Goal: Communication & Community: Answer question/provide support

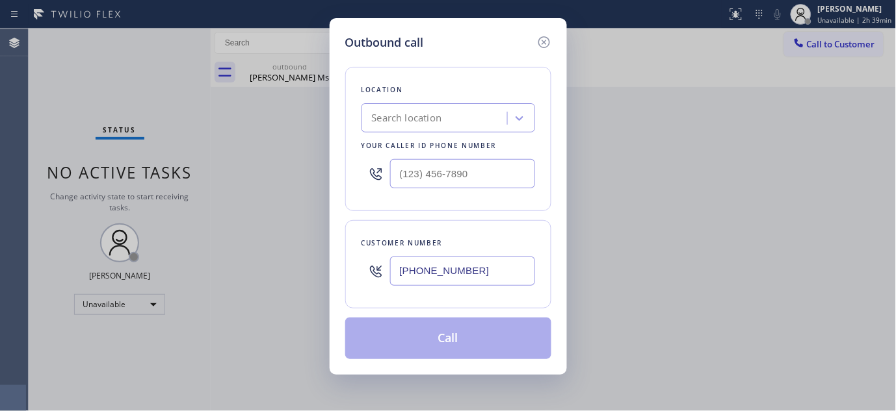
type input "[PHONE_NUMBER]"
drag, startPoint x: 492, startPoint y: 164, endPoint x: 369, endPoint y: 169, distance: 123.6
click at [369, 169] on div "(___) ___-____" at bounding box center [448, 174] width 174 height 42
paste input "855) 731-4952"
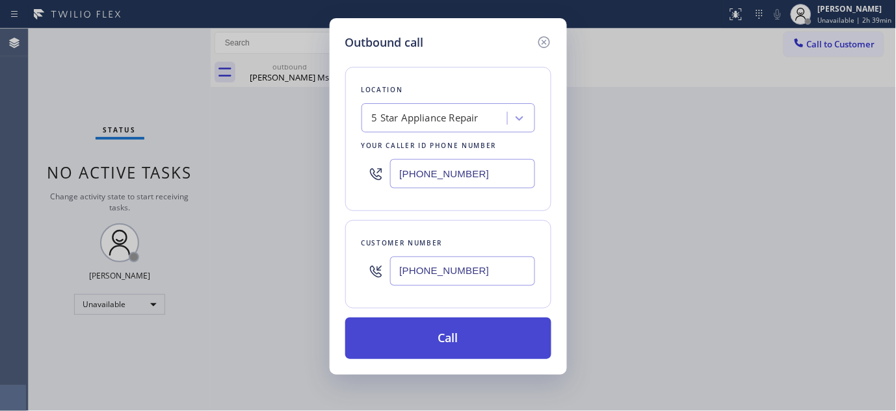
type input "[PHONE_NUMBER]"
click at [468, 340] on button "Call" at bounding box center [448, 339] width 206 height 42
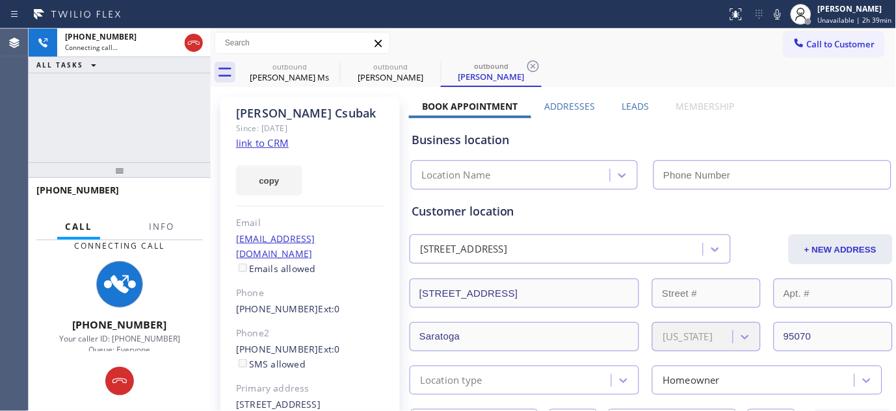
type input "[PHONE_NUMBER]"
click at [114, 387] on icon at bounding box center [120, 382] width 16 height 16
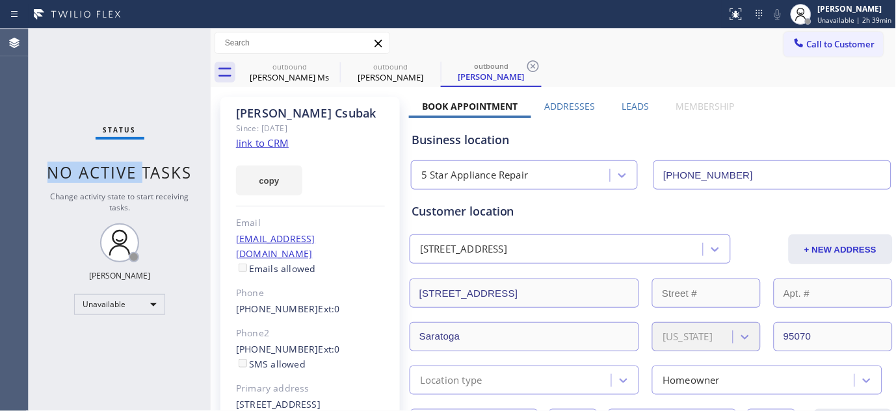
drag, startPoint x: 140, startPoint y: 186, endPoint x: 170, endPoint y: 13, distance: 175.6
click at [157, 18] on div "Status report No issues detected If you experience an issue, please download th…" at bounding box center [448, 205] width 896 height 411
click at [752, 137] on div "Business location" at bounding box center [650, 140] width 479 height 18
click at [769, 127] on div "Business location 5 Star Appliance Repair [PHONE_NUMBER]" at bounding box center [651, 154] width 484 height 72
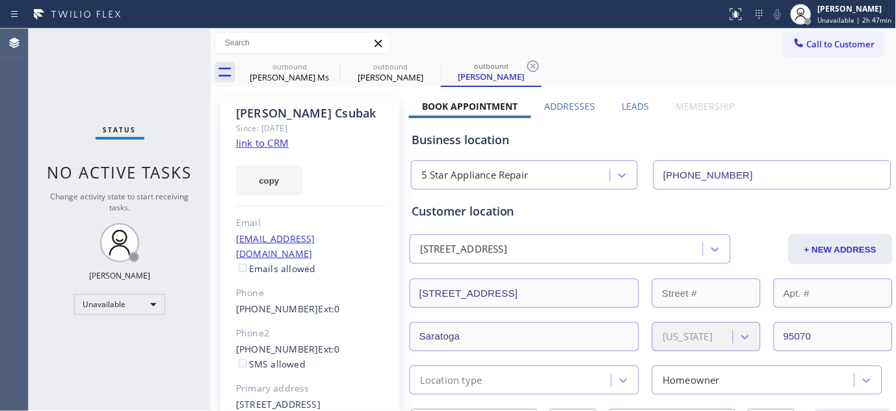
click at [374, 135] on div "Since: [DATE]" at bounding box center [310, 128] width 149 height 15
click at [840, 53] on button "Call to Customer" at bounding box center [833, 44] width 99 height 25
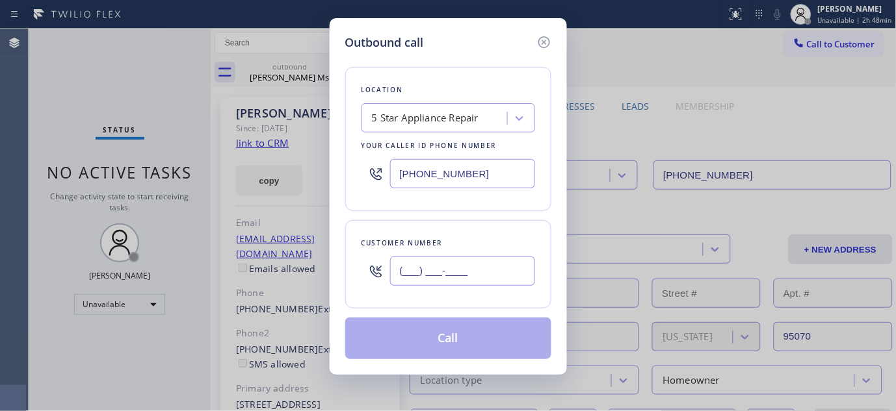
click at [447, 283] on input "(___) ___-____" at bounding box center [462, 271] width 145 height 29
paste input "949) 285-4678"
type input "[PHONE_NUMBER]"
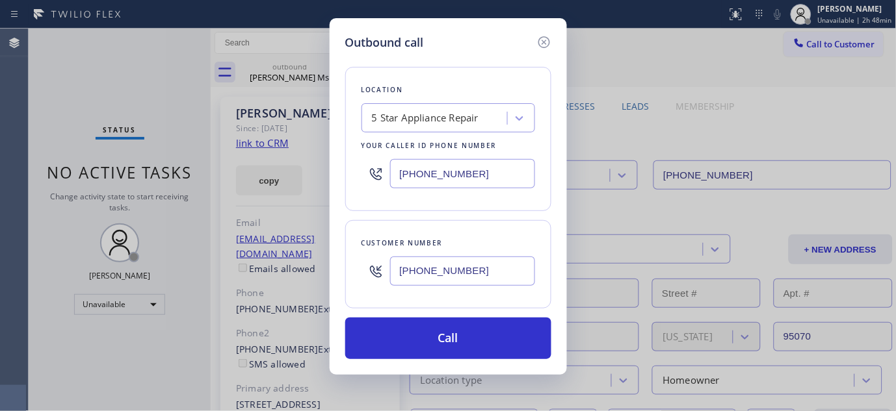
drag, startPoint x: 475, startPoint y: 181, endPoint x: 245, endPoint y: 192, distance: 230.4
click at [245, 192] on div "Outbound call Location 5 Star Appliance Repair Your caller id phone number [PHO…" at bounding box center [448, 205] width 896 height 411
paste input "949) 536-9698"
type input "[PHONE_NUMBER]"
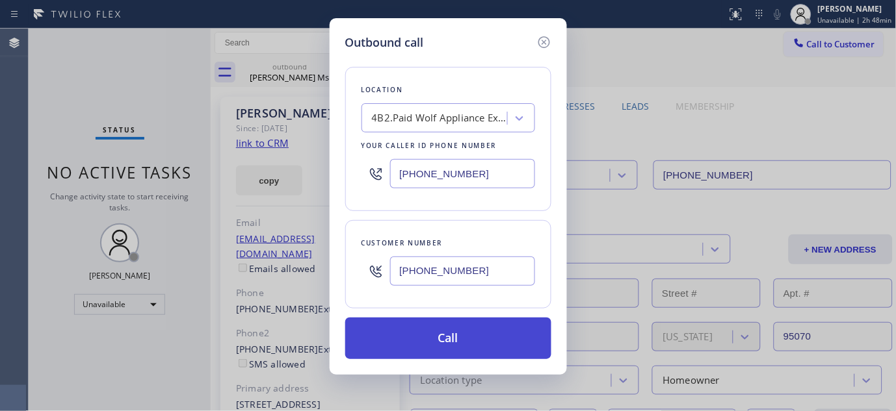
click at [459, 352] on button "Call" at bounding box center [448, 339] width 206 height 42
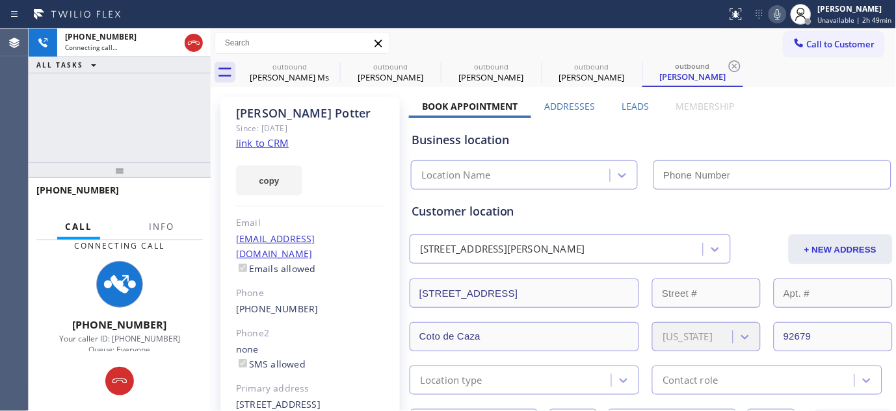
click at [778, 18] on icon at bounding box center [778, 15] width 16 height 16
type input "[PHONE_NUMBER]"
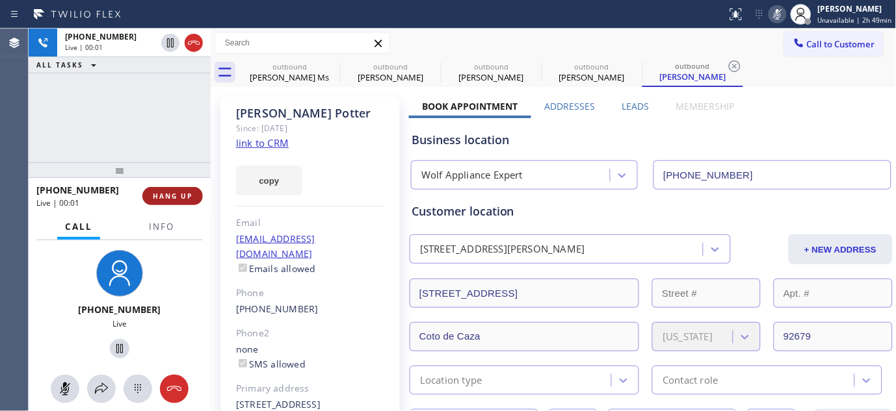
click at [176, 198] on span "HANG UP" at bounding box center [173, 196] width 40 height 9
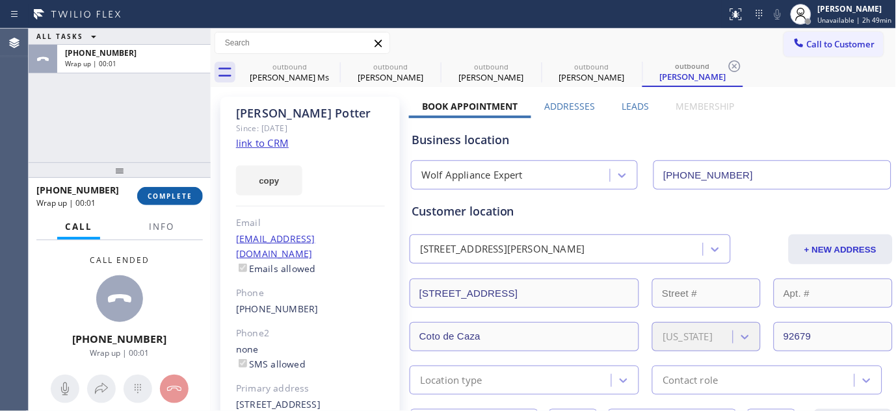
click at [176, 198] on span "COMPLETE" at bounding box center [170, 196] width 45 height 9
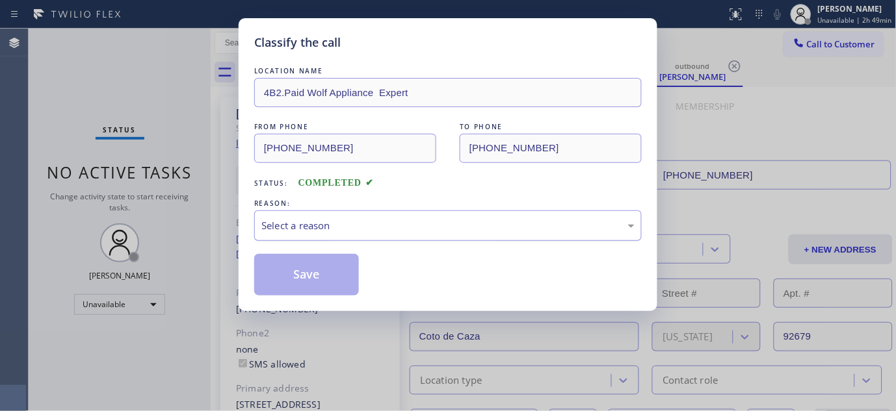
click at [378, 219] on div "Select a reason" at bounding box center [447, 225] width 373 height 15
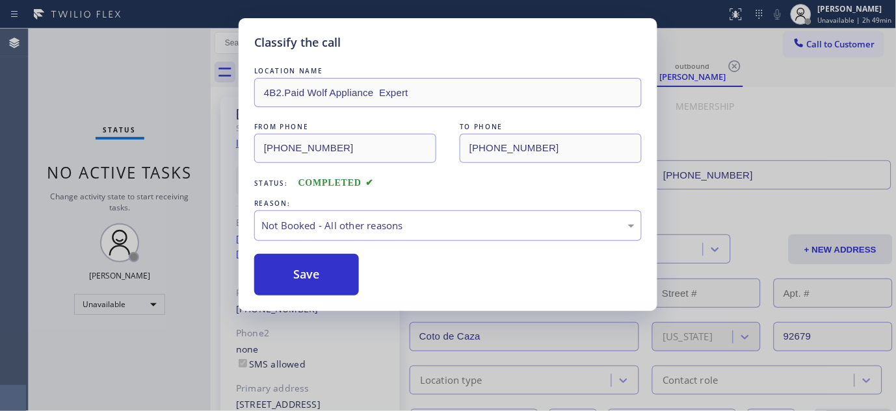
click at [342, 278] on button "Save" at bounding box center [306, 275] width 105 height 42
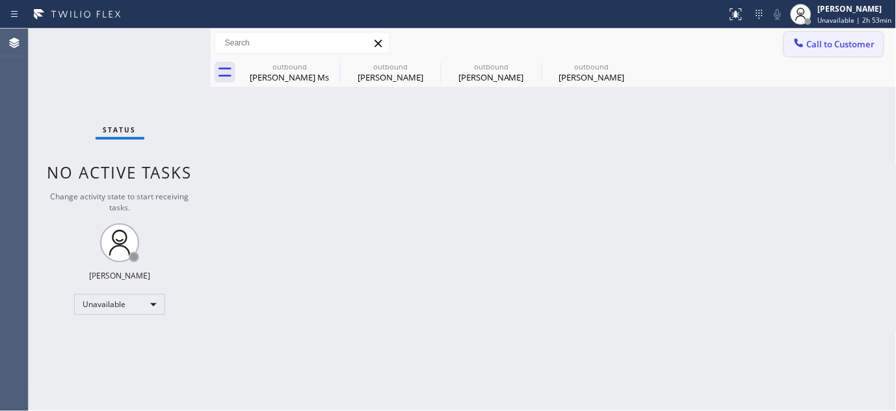
click at [848, 32] on button "Call to Customer" at bounding box center [833, 44] width 99 height 25
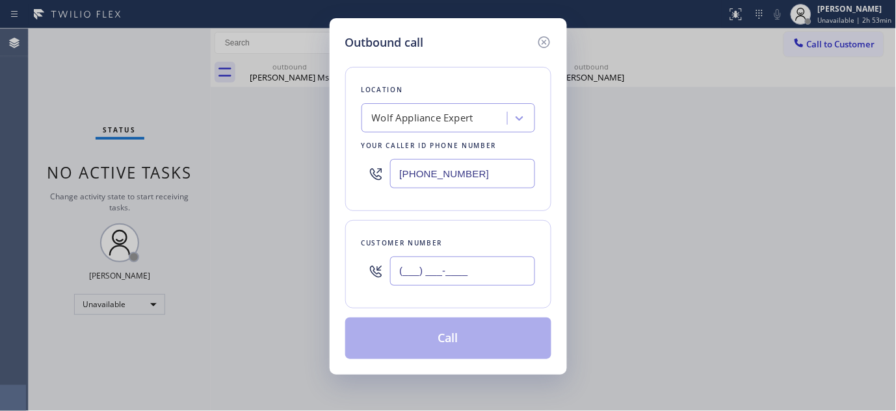
drag, startPoint x: 457, startPoint y: 268, endPoint x: 547, endPoint y: 143, distance: 154.2
click at [456, 269] on input "(___) ___-____" at bounding box center [462, 271] width 145 height 29
paste input "206) 379-1171"
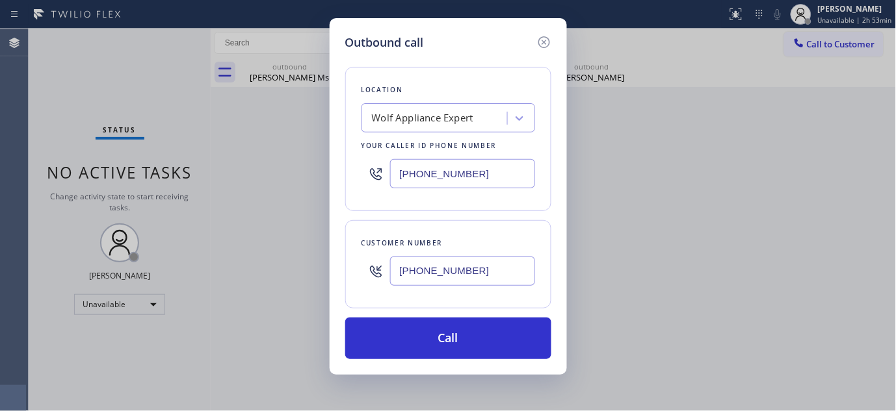
type input "[PHONE_NUMBER]"
drag, startPoint x: 479, startPoint y: 173, endPoint x: 238, endPoint y: 185, distance: 241.5
click at [238, 185] on div "Outbound call Location Wolf Appliance Expert Your caller id phone number [PHONE…" at bounding box center [448, 205] width 896 height 411
paste input "206) 202-1006"
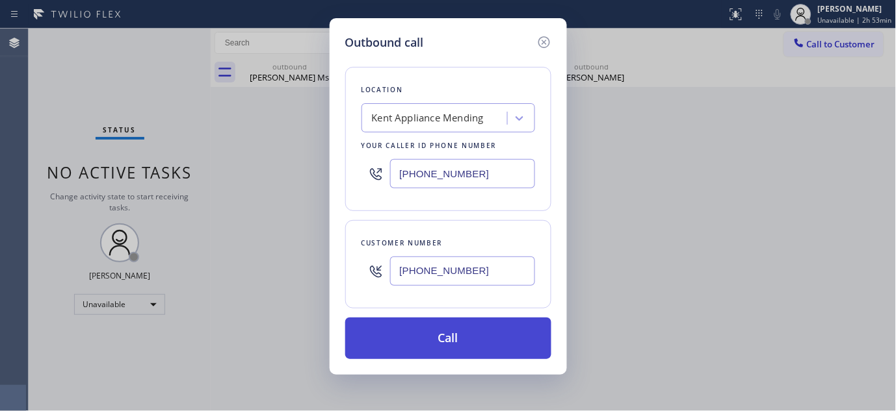
type input "[PHONE_NUMBER]"
click at [489, 324] on button "Call" at bounding box center [448, 339] width 206 height 42
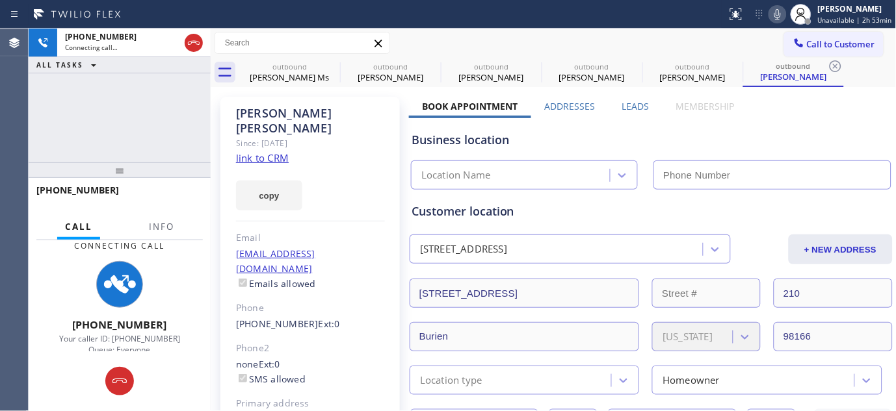
click at [777, 12] on icon at bounding box center [778, 15] width 16 height 16
type input "[PHONE_NUMBER]"
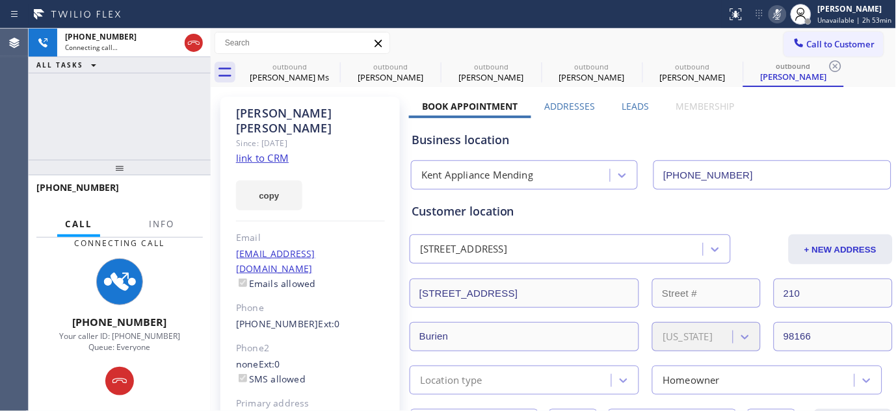
drag, startPoint x: 164, startPoint y: 176, endPoint x: 288, endPoint y: 36, distance: 186.9
click at [161, 59] on div "[PHONE_NUMBER] Connecting call… ALL TASKS ALL TASKS ACTIVE TASKS TASKS IN WRAP …" at bounding box center [120, 220] width 182 height 383
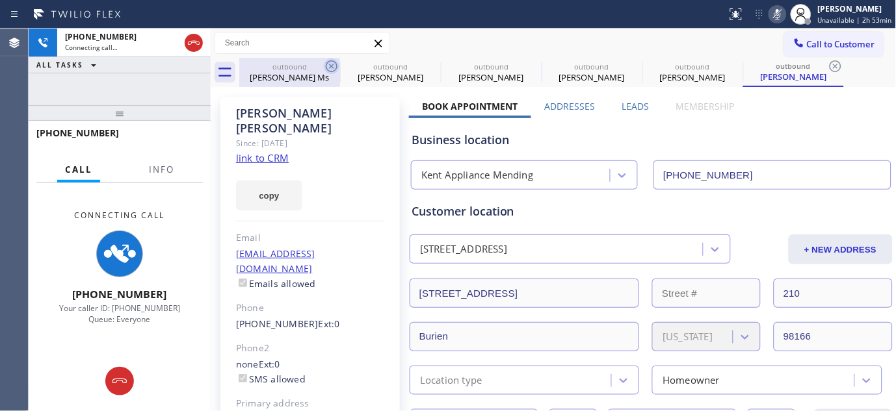
click at [330, 70] on icon at bounding box center [332, 67] width 16 height 16
type input "[PHONE_NUMBER]"
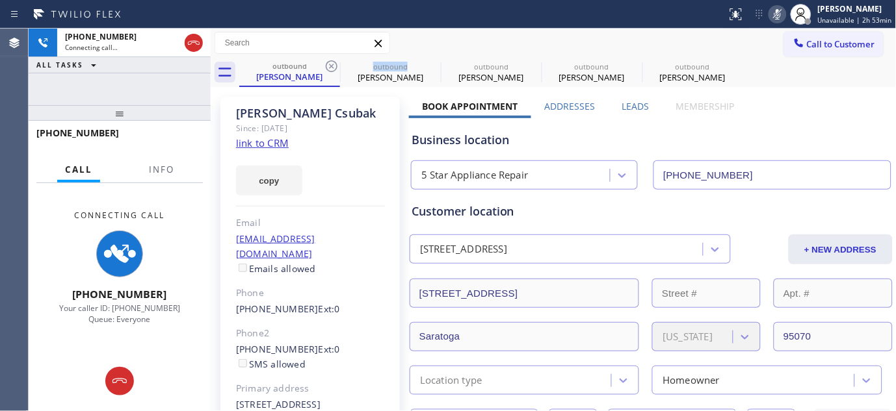
click at [330, 70] on icon at bounding box center [332, 67] width 16 height 16
type input "[PHONE_NUMBER]"
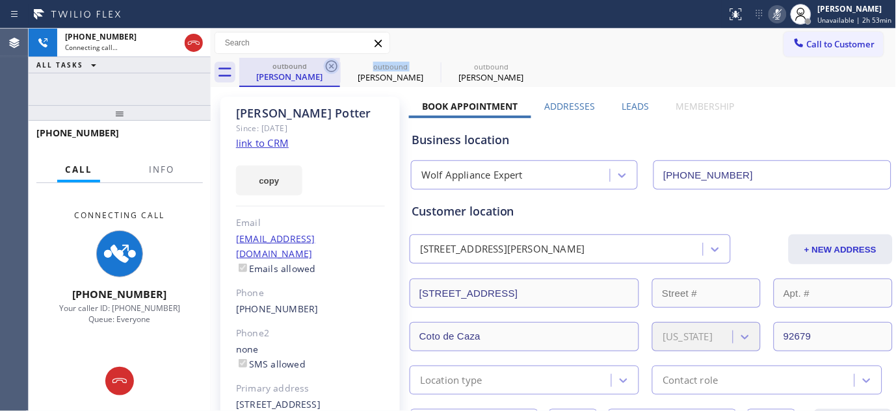
click at [330, 70] on icon at bounding box center [332, 67] width 16 height 16
type input "[PHONE_NUMBER]"
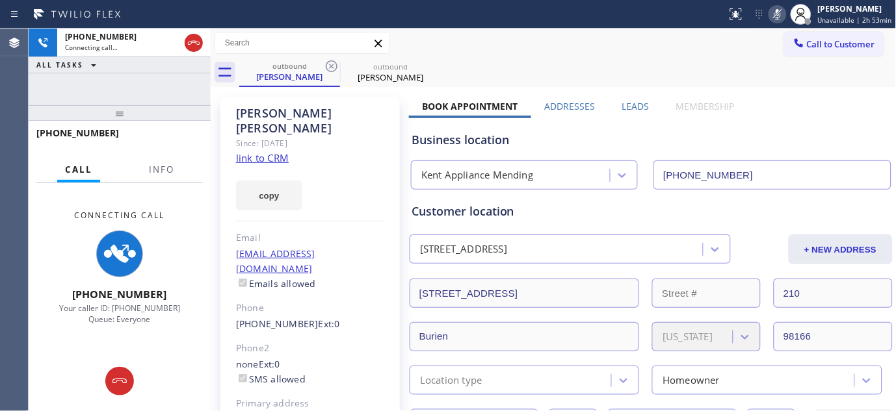
click at [556, 47] on div "Call to Customer Outbound call Location [GEOGRAPHIC_DATA] Appliance Mending You…" at bounding box center [554, 43] width 686 height 23
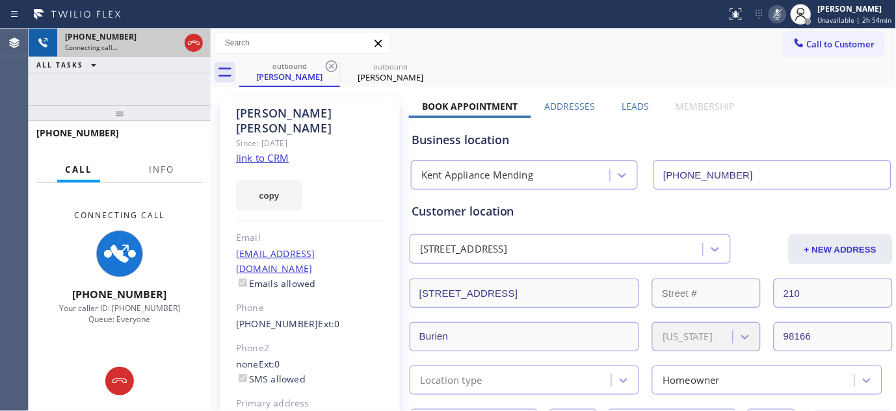
click at [174, 37] on div "[PHONE_NUMBER]" at bounding box center [122, 36] width 114 height 11
click at [196, 37] on icon at bounding box center [194, 43] width 16 height 16
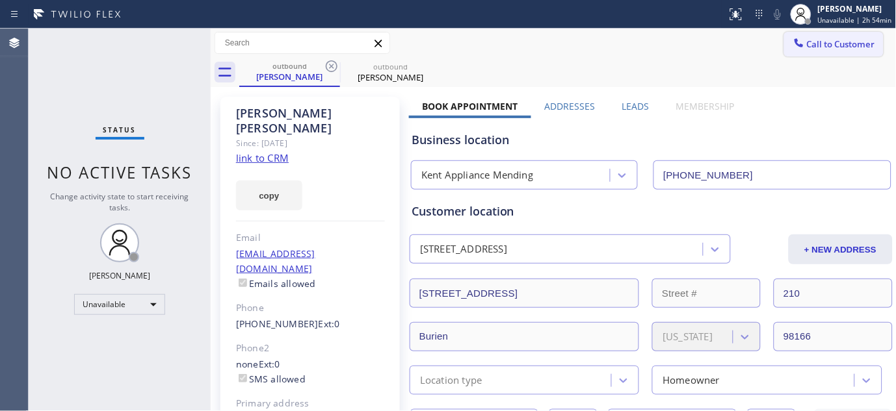
click at [822, 48] on span "Call to Customer" at bounding box center [841, 44] width 68 height 12
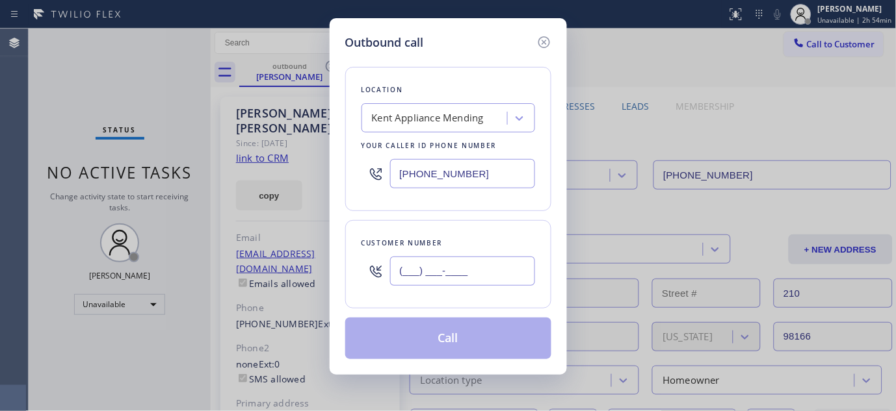
click at [434, 278] on input "(___) ___-____" at bounding box center [462, 271] width 145 height 29
paste input "661) 373-3448"
type input "[PHONE_NUMBER]"
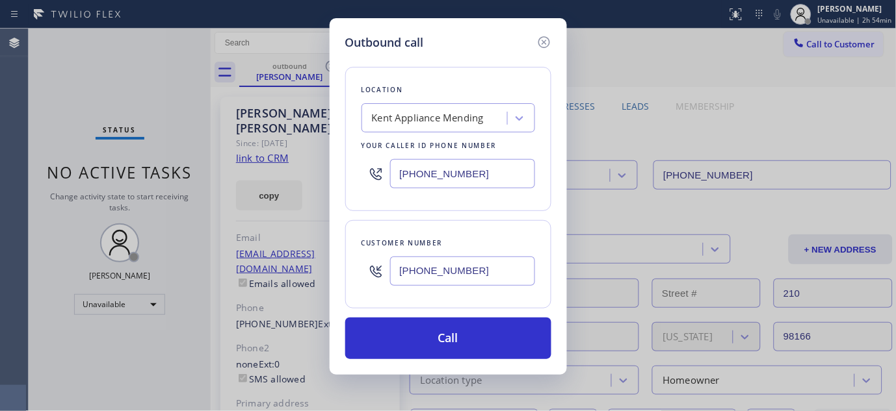
click at [233, 176] on div "Outbound call Location [GEOGRAPHIC_DATA] Appliance Mending Your caller id phone…" at bounding box center [448, 205] width 896 height 411
paste input "661) 368-9097"
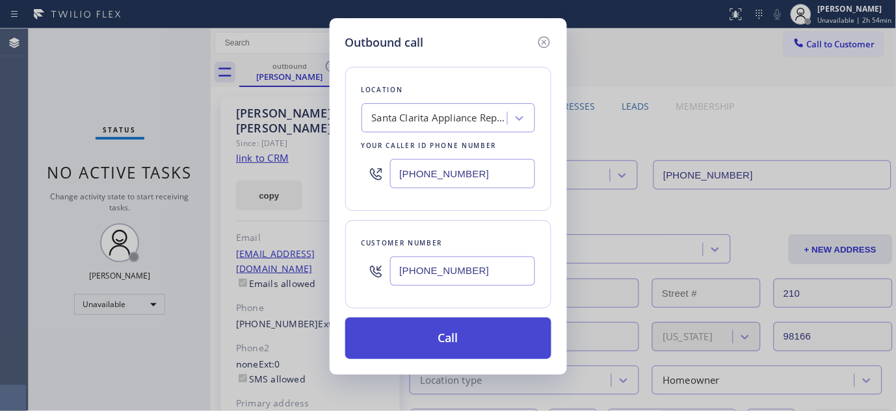
type input "[PHONE_NUMBER]"
click at [499, 339] on button "Call" at bounding box center [448, 339] width 206 height 42
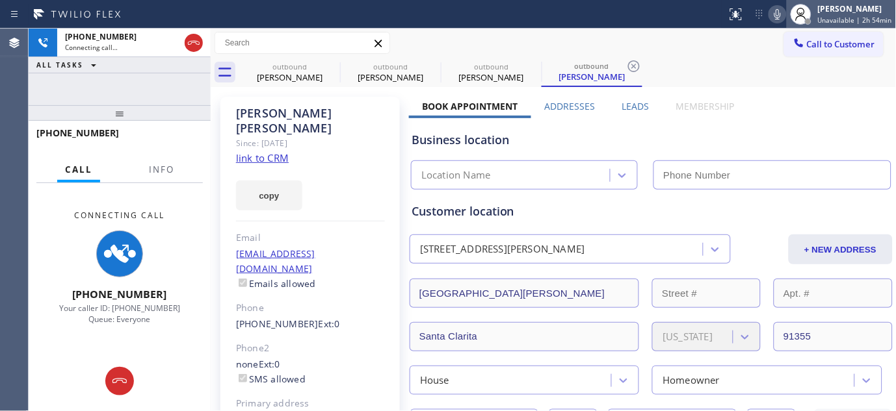
type input "[PHONE_NUMBER]"
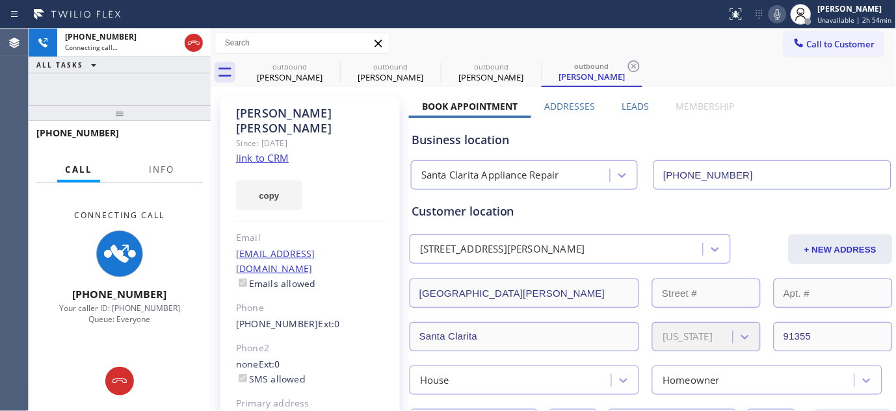
click at [785, 11] on icon at bounding box center [778, 15] width 16 height 16
click at [330, 68] on icon at bounding box center [332, 66] width 12 height 12
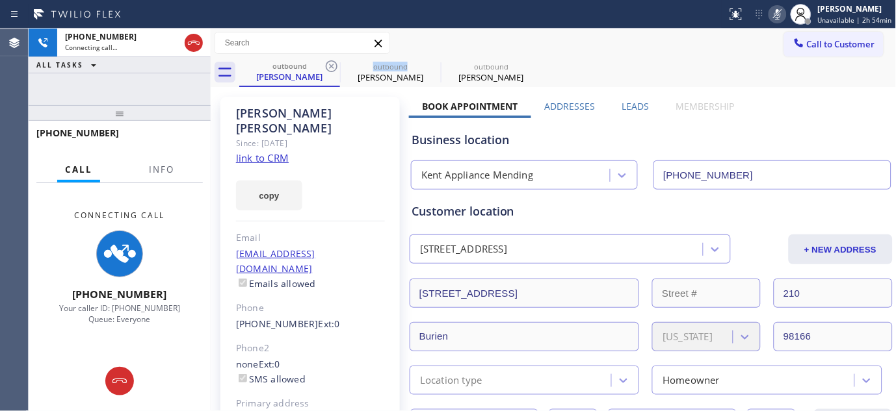
click at [330, 68] on icon at bounding box center [332, 66] width 12 height 12
type input "[PHONE_NUMBER]"
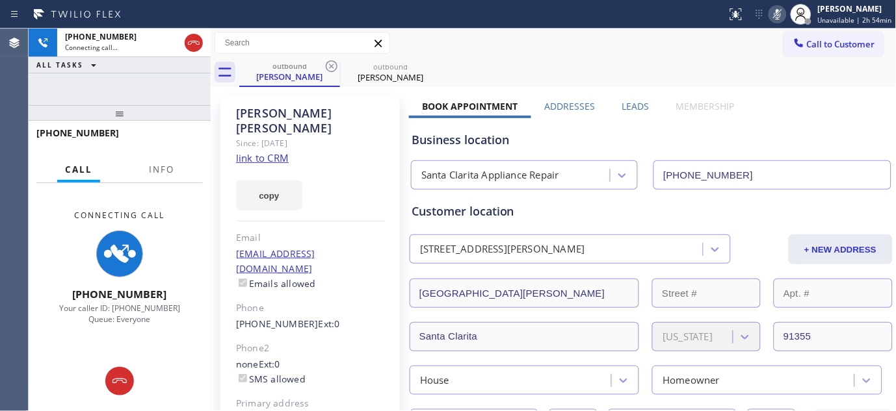
click at [658, 47] on div "Call to Customer Outbound call Location [GEOGRAPHIC_DATA] Appliance Repair Your…" at bounding box center [554, 43] width 686 height 23
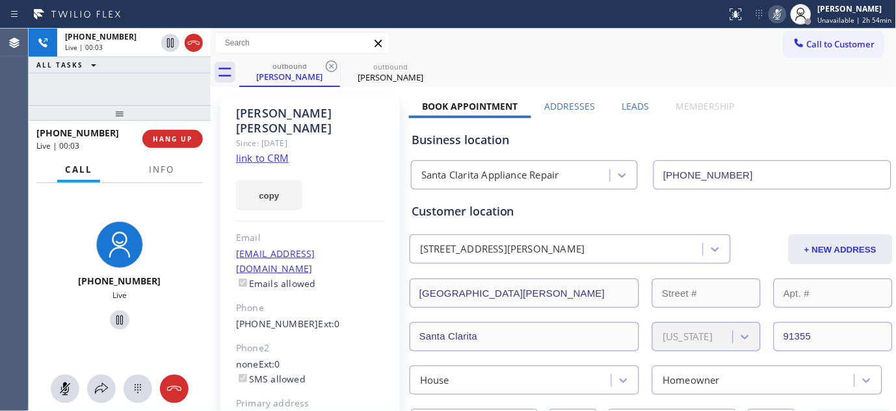
click at [324, 166] on div "copy" at bounding box center [310, 188] width 149 height 45
drag, startPoint x: 775, startPoint y: 13, endPoint x: 762, endPoint y: 20, distance: 14.5
click at [775, 13] on icon at bounding box center [778, 15] width 16 height 16
drag, startPoint x: 172, startPoint y: 104, endPoint x: 731, endPoint y: 124, distance: 560.1
click at [187, 73] on div "[PHONE_NUMBER] Live | 00:37 ALL TASKS ALL TASKS ACTIVE TASKS TASKS IN WRAP UP […" at bounding box center [120, 220] width 182 height 383
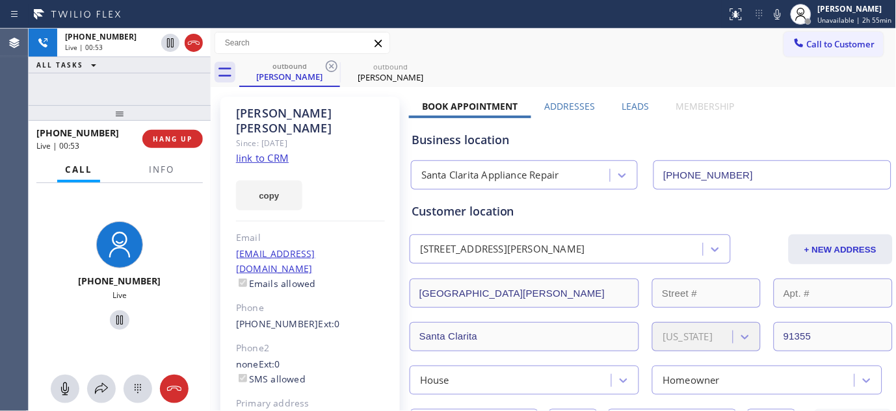
drag, startPoint x: 174, startPoint y: 111, endPoint x: 170, endPoint y: 72, distance: 38.5
click at [172, 95] on div "[PHONE_NUMBER] Live | 00:53 ALL TASKS ALL TASKS ACTIVE TASKS TASKS IN WRAP UP […" at bounding box center [120, 220] width 182 height 383
click at [177, 137] on span "HANG UP" at bounding box center [173, 139] width 40 height 9
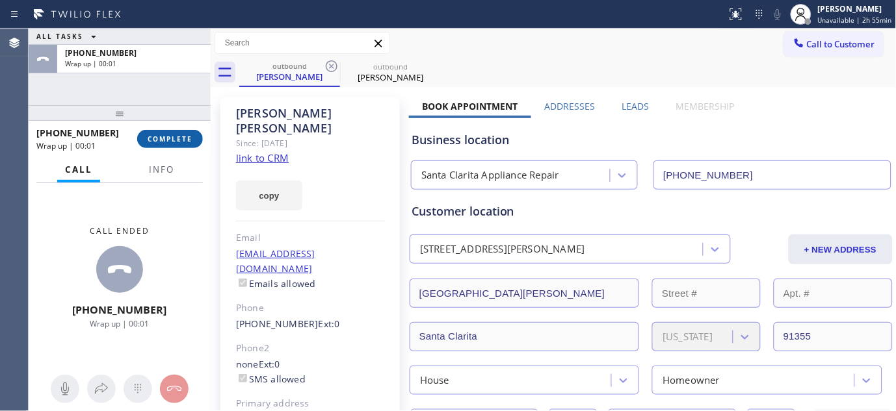
click at [177, 137] on span "COMPLETE" at bounding box center [170, 139] width 45 height 9
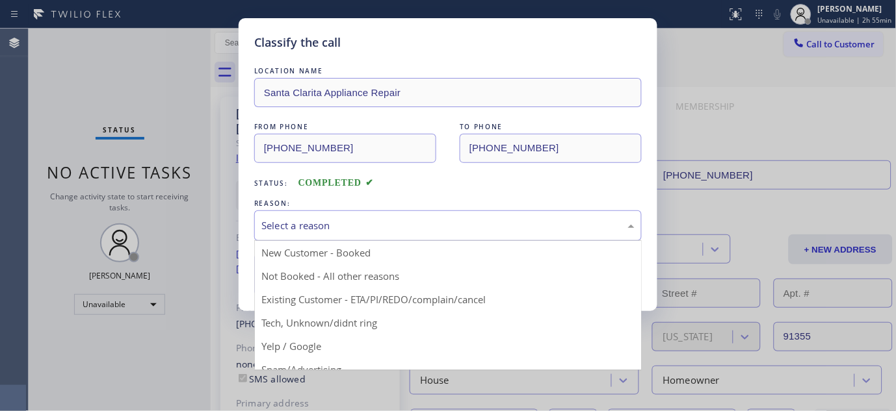
click at [421, 224] on div "Select a reason" at bounding box center [447, 225] width 373 height 15
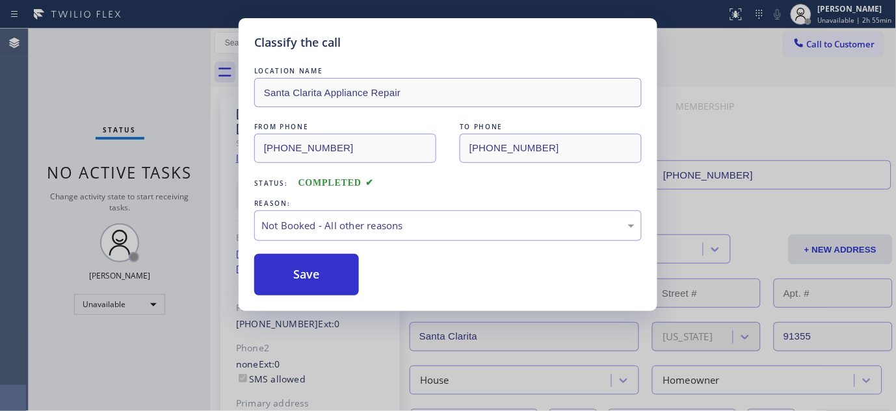
click at [336, 276] on button "Save" at bounding box center [306, 275] width 105 height 42
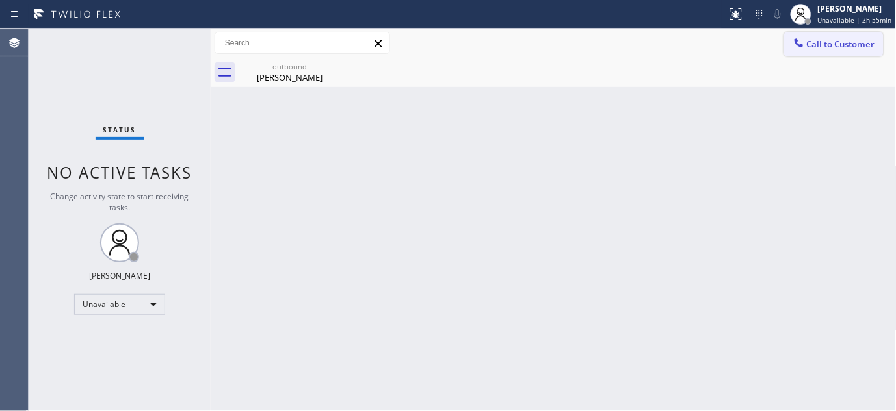
click at [846, 55] on button "Call to Customer" at bounding box center [833, 44] width 99 height 25
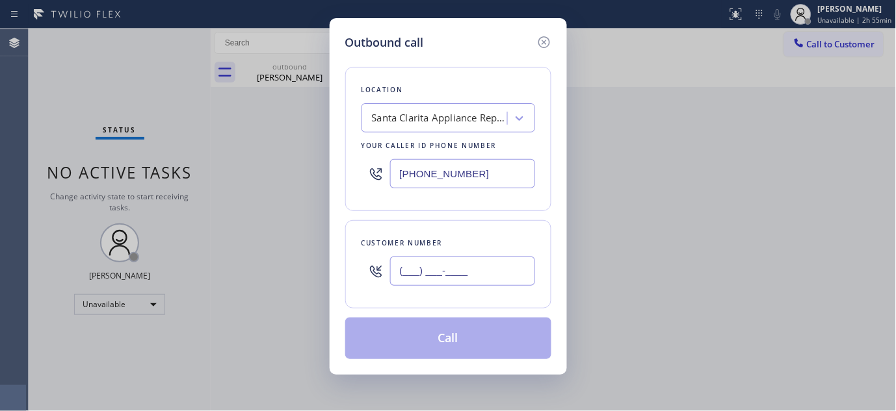
click at [437, 269] on input "(___) ___-____" at bounding box center [462, 271] width 145 height 29
paste input "720) 480-2338"
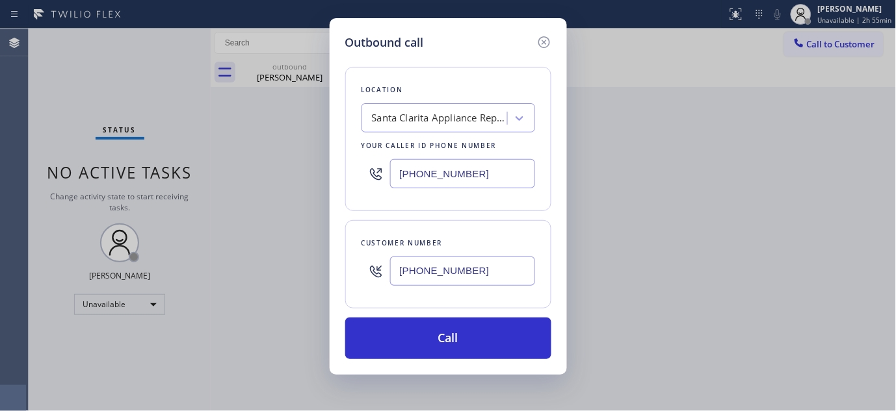
drag, startPoint x: 491, startPoint y: 265, endPoint x: 347, endPoint y: 300, distance: 147.7
click at [347, 300] on div "Customer number [PHONE_NUMBER]" at bounding box center [448, 264] width 206 height 88
paste input "206) 890-0802"
type input "[PHONE_NUMBER]"
drag, startPoint x: 494, startPoint y: 186, endPoint x: 242, endPoint y: 211, distance: 253.4
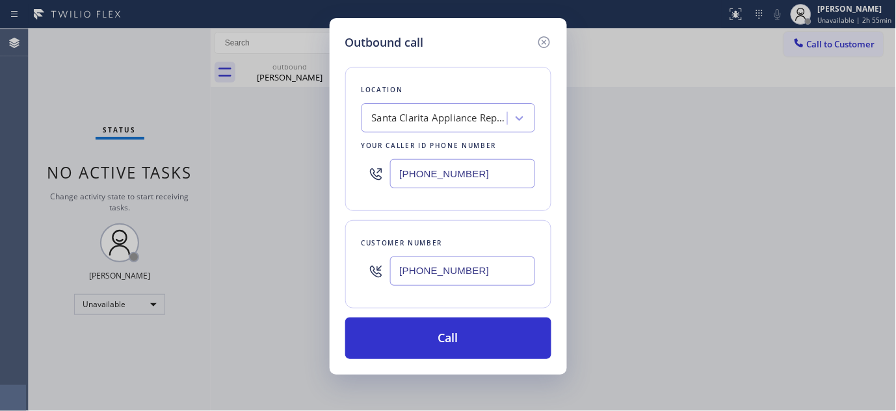
click at [242, 211] on div "Outbound call Location [GEOGRAPHIC_DATA] Appliance Repair Your caller id phone …" at bounding box center [448, 205] width 896 height 411
paste input "206) 312-5063"
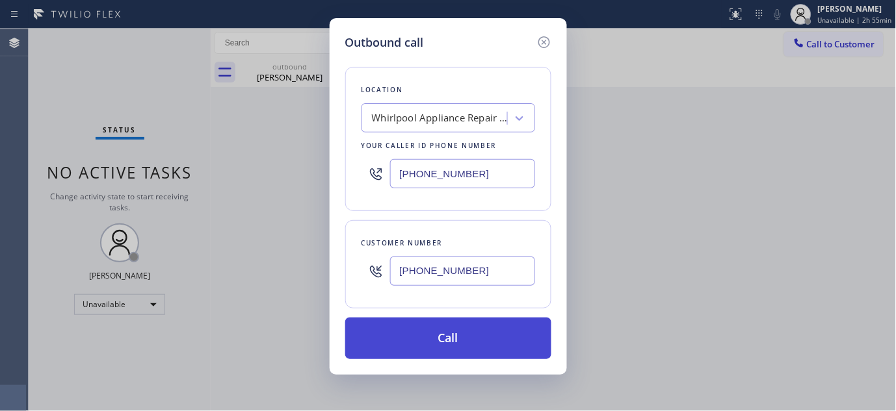
type input "[PHONE_NUMBER]"
click at [480, 335] on button "Call" at bounding box center [448, 339] width 206 height 42
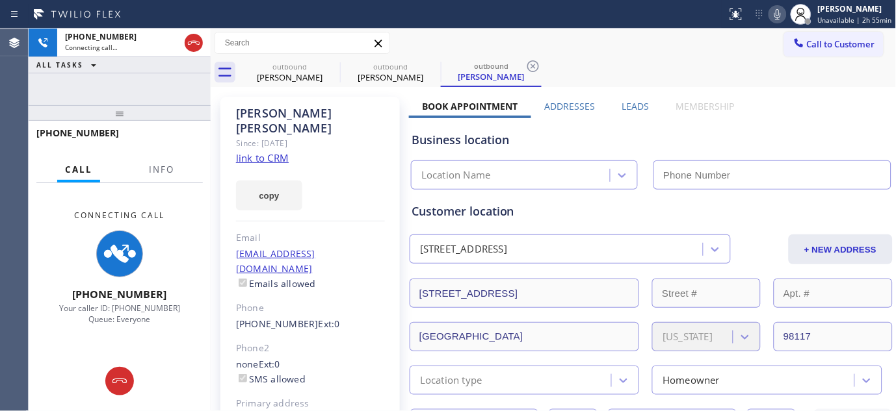
click at [785, 7] on icon at bounding box center [778, 15] width 16 height 16
type input "[PHONE_NUMBER]"
drag, startPoint x: 710, startPoint y: 109, endPoint x: 725, endPoint y: 54, distance: 57.2
click at [725, 54] on div "Call to Customer Outbound call Location Whirlpool Appliance Repair [GEOGRAPHIC_…" at bounding box center [554, 43] width 686 height 23
drag, startPoint x: 135, startPoint y: 109, endPoint x: 137, endPoint y: 85, distance: 23.5
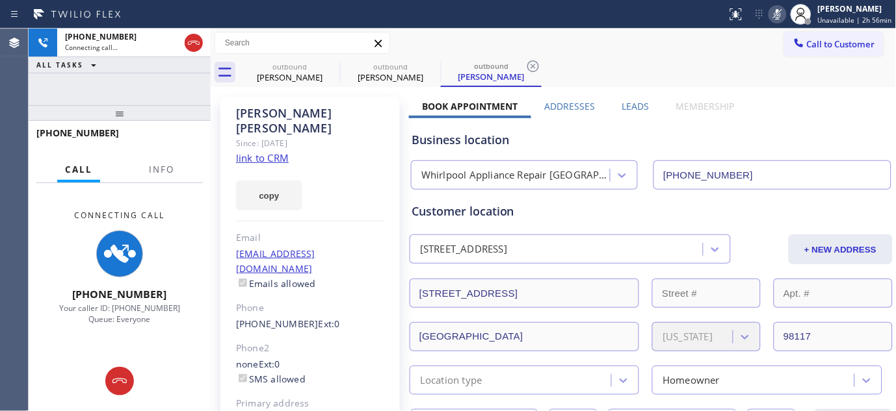
click at [137, 98] on div "[PHONE_NUMBER] Connecting call… ALL TASKS ALL TASKS ACTIVE TASKS TASKS IN WRAP …" at bounding box center [120, 220] width 182 height 383
click at [335, 66] on icon at bounding box center [332, 67] width 16 height 16
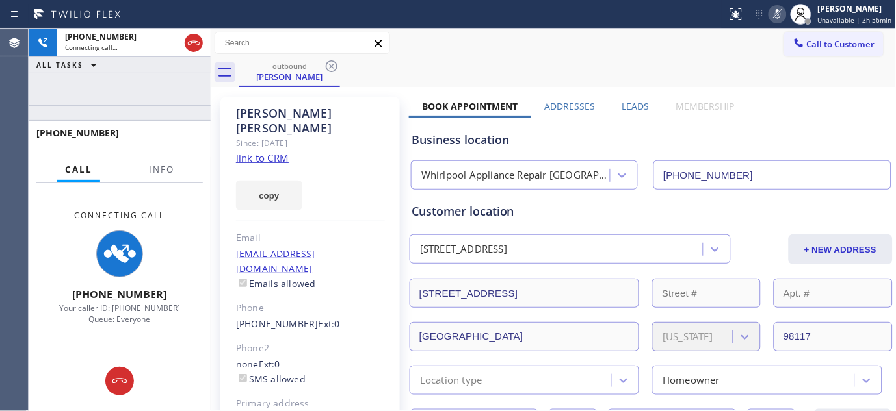
click at [571, 57] on div "Call to Customer Outbound call Location Whirlpool Appliance Repair [GEOGRAPHIC_…" at bounding box center [554, 43] width 686 height 29
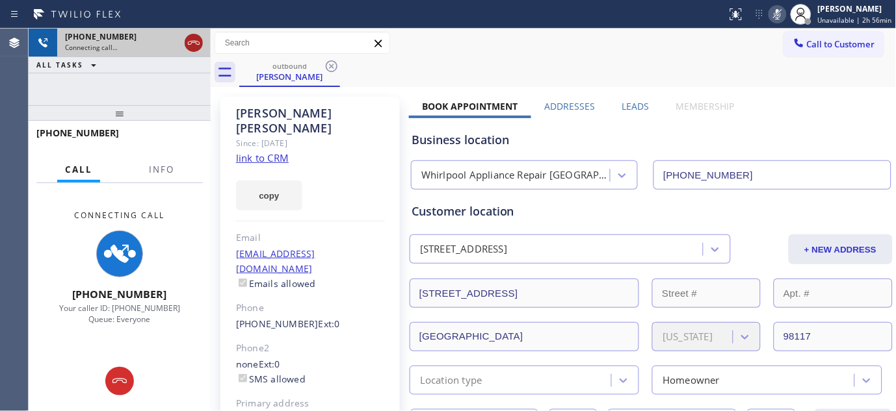
click at [202, 47] on div at bounding box center [194, 43] width 18 height 16
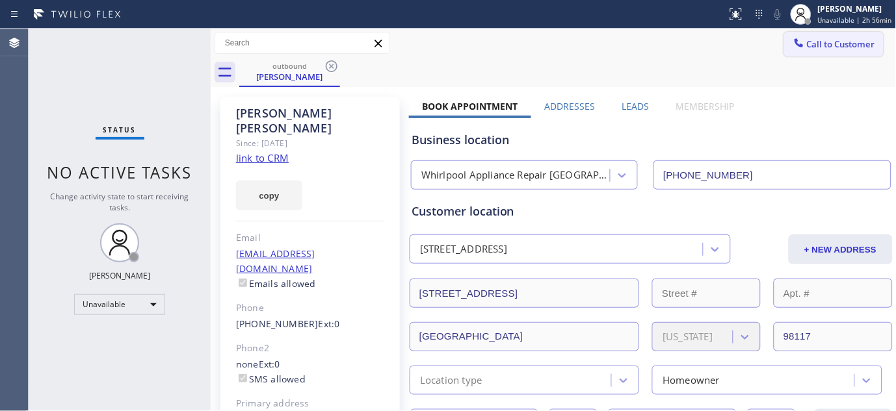
click at [831, 44] on span "Call to Customer" at bounding box center [841, 44] width 68 height 12
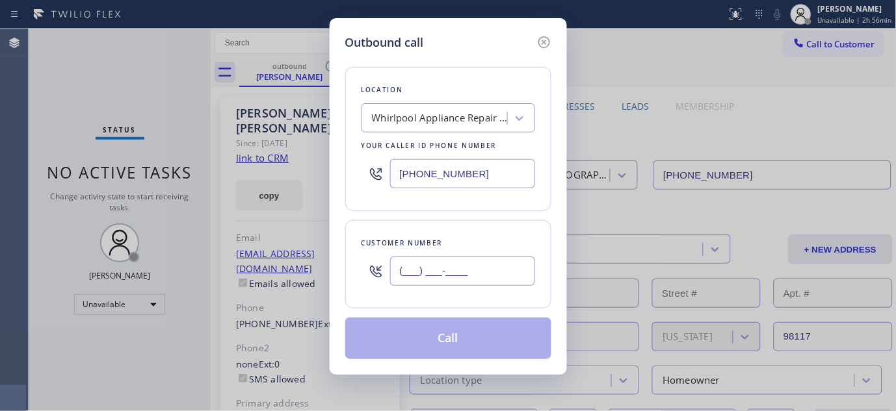
click at [410, 282] on input "(___) ___-____" at bounding box center [462, 271] width 145 height 29
paste input "213) 705-1964"
type input "[PHONE_NUMBER]"
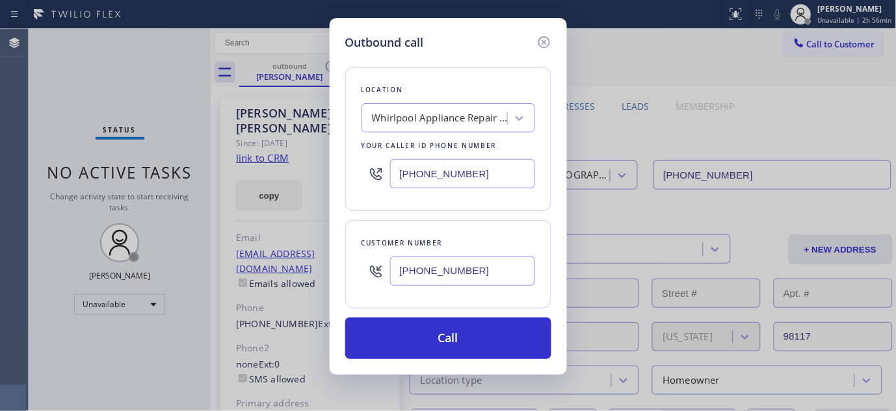
drag, startPoint x: 343, startPoint y: 190, endPoint x: 316, endPoint y: 192, distance: 27.4
click at [320, 192] on div "Outbound call Location Whirlpool Appliance Repair [GEOGRAPHIC_DATA] Your caller…" at bounding box center [448, 205] width 896 height 411
paste input "855) 731-4952"
type input "[PHONE_NUMBER]"
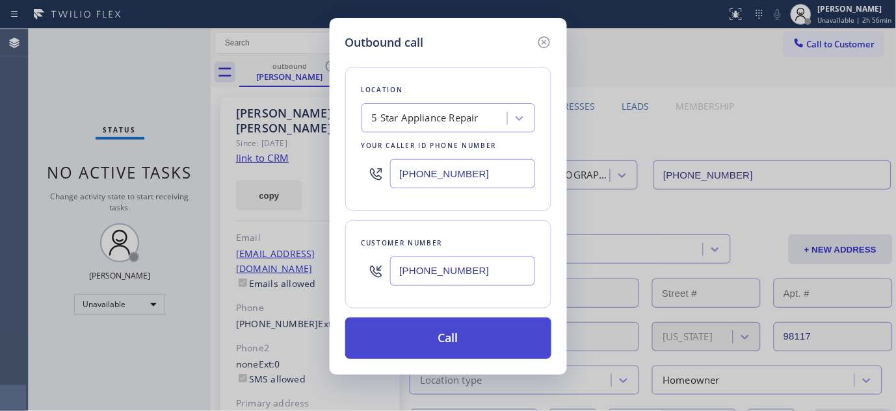
click at [505, 330] on button "Call" at bounding box center [448, 339] width 206 height 42
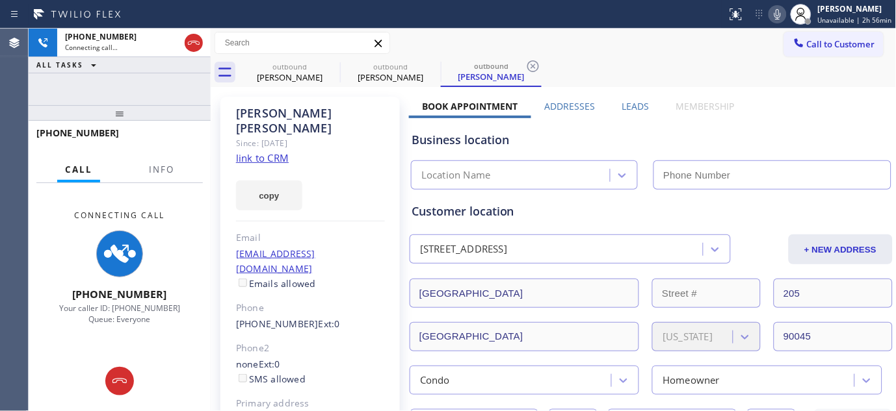
click at [781, 18] on icon at bounding box center [778, 15] width 16 height 16
type input "[PHONE_NUMBER]"
drag, startPoint x: 525, startPoint y: 105, endPoint x: 438, endPoint y: 107, distance: 87.1
click at [438, 107] on div "Book Appointment" at bounding box center [470, 109] width 122 height 18
click at [663, 29] on div "Call to Customer Outbound call Location 5 Star Appliance Repair Your caller id …" at bounding box center [554, 43] width 686 height 29
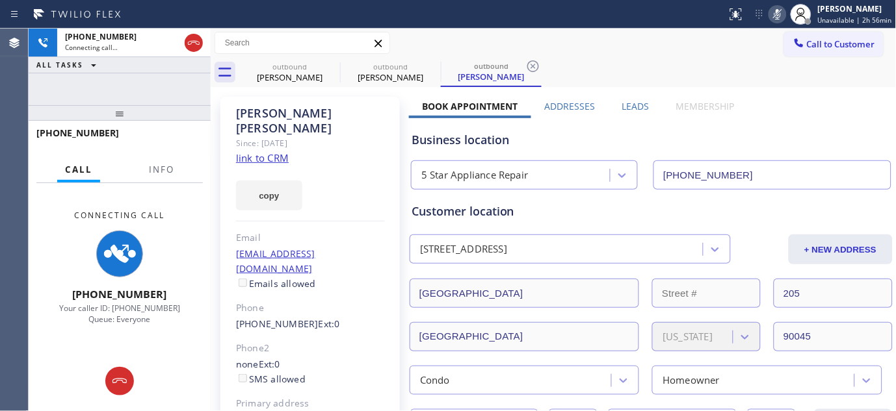
drag, startPoint x: 172, startPoint y: 112, endPoint x: 281, endPoint y: 35, distance: 133.8
click at [185, 39] on div "[PHONE_NUMBER] Connecting call… ALL TASKS ALL TASKS ACTIVE TASKS TASKS IN WRAP …" at bounding box center [120, 220] width 182 height 383
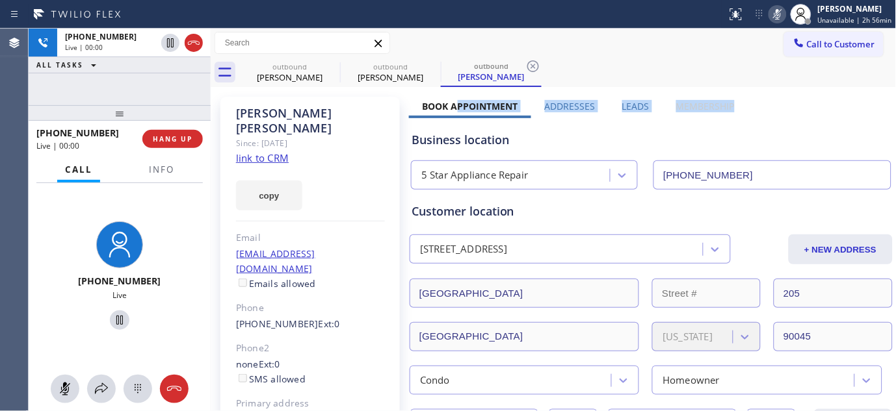
drag, startPoint x: 740, startPoint y: 111, endPoint x: 454, endPoint y: 109, distance: 286.0
click at [625, 54] on div "Call to Customer Outbound call Location 5 Star Appliance Repair Your caller id …" at bounding box center [554, 43] width 686 height 23
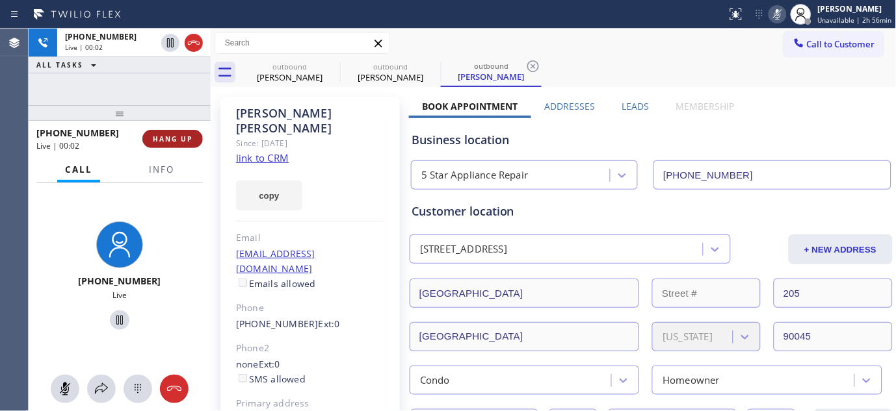
click at [190, 135] on span "HANG UP" at bounding box center [173, 139] width 40 height 9
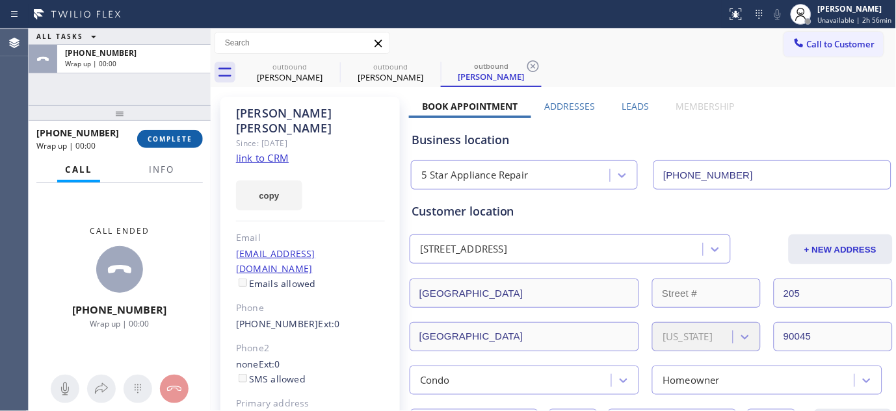
click at [187, 141] on span "COMPLETE" at bounding box center [170, 139] width 45 height 9
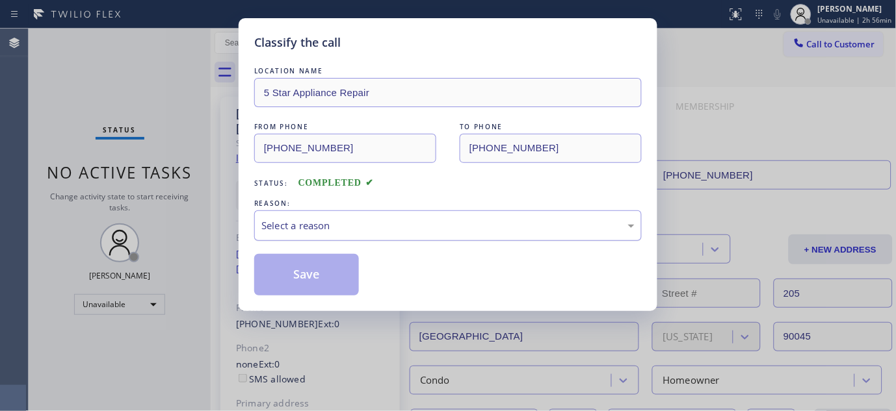
click at [374, 232] on div "Select a reason" at bounding box center [447, 225] width 373 height 15
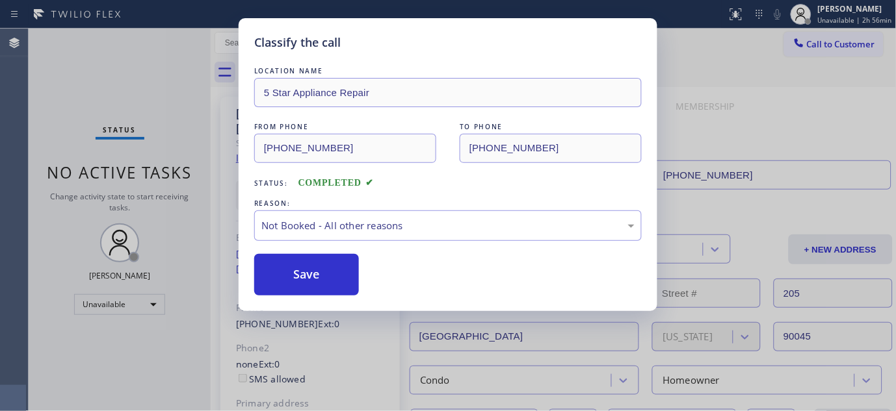
click at [289, 274] on button "Save" at bounding box center [306, 275] width 105 height 42
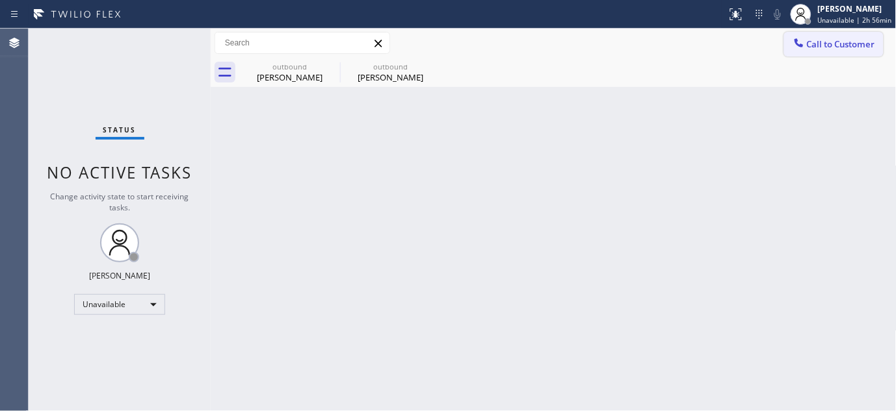
click at [835, 49] on span "Call to Customer" at bounding box center [841, 44] width 68 height 12
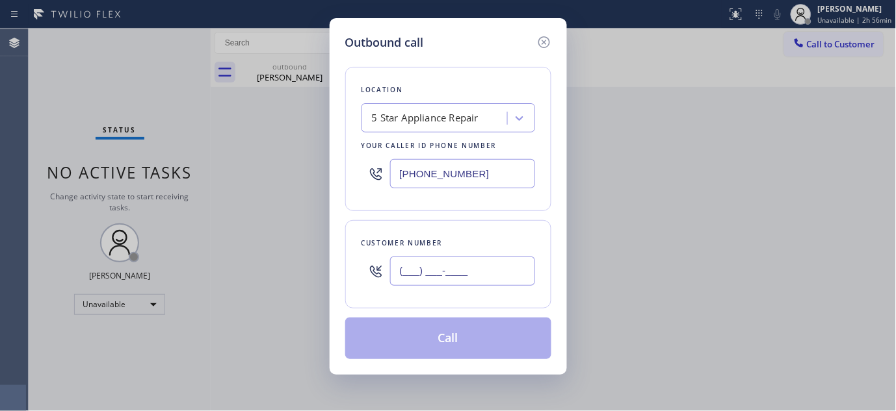
click at [443, 282] on input "(___) ___-____" at bounding box center [462, 271] width 145 height 29
paste input "615) 714-3896"
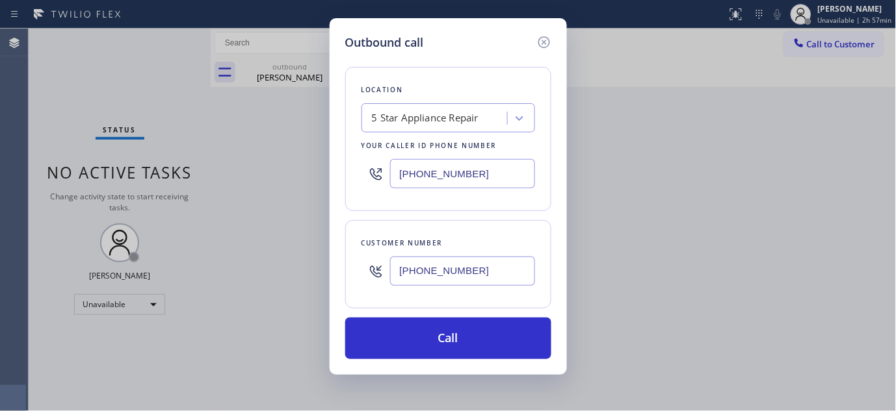
drag, startPoint x: 426, startPoint y: 278, endPoint x: 470, endPoint y: 198, distance: 91.0
click at [349, 290] on div "Customer number [PHONE_NUMBER]" at bounding box center [448, 264] width 206 height 88
paste input "949) 683-1593"
type input "[PHONE_NUMBER]"
paste input "714) 942-1171"
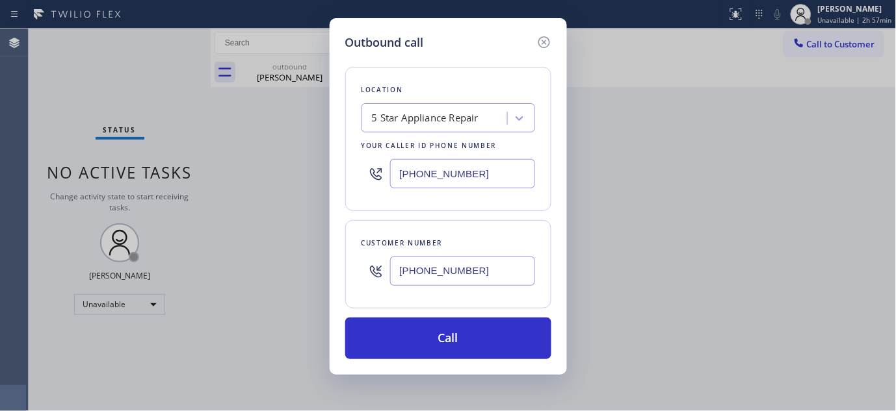
drag, startPoint x: 493, startPoint y: 186, endPoint x: 335, endPoint y: 189, distance: 157.3
click at [335, 189] on div "Outbound call Location 5 Star Appliance Repair Your caller id phone number [PHO…" at bounding box center [448, 196] width 237 height 357
type input "[PHONE_NUMBER]"
drag, startPoint x: 504, startPoint y: 265, endPoint x: 322, endPoint y: 270, distance: 181.4
click at [322, 270] on div "Outbound call Location M R General Electric Appliances Repair Your caller id ph…" at bounding box center [448, 205] width 896 height 411
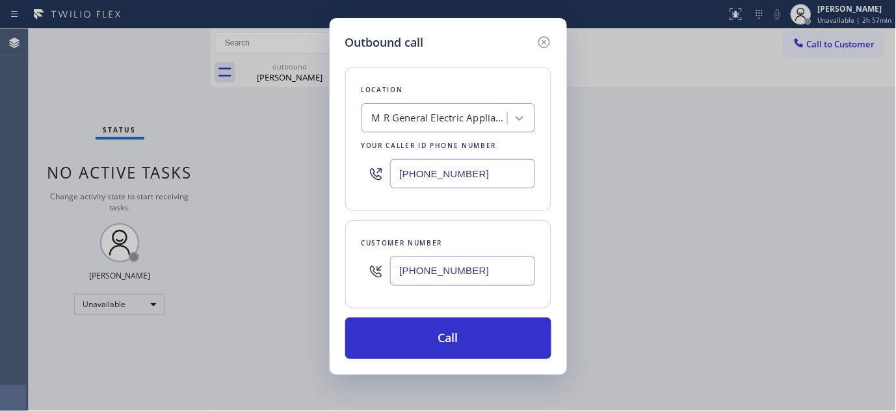
paste input "305) 804-4007"
type input "[PHONE_NUMBER]"
drag, startPoint x: 470, startPoint y: 189, endPoint x: 304, endPoint y: 182, distance: 166.5
click at [304, 182] on div "Outbound call Location M R General Electric Appliances Repair Your caller id ph…" at bounding box center [448, 205] width 896 height 411
paste input "86) 802-7913"
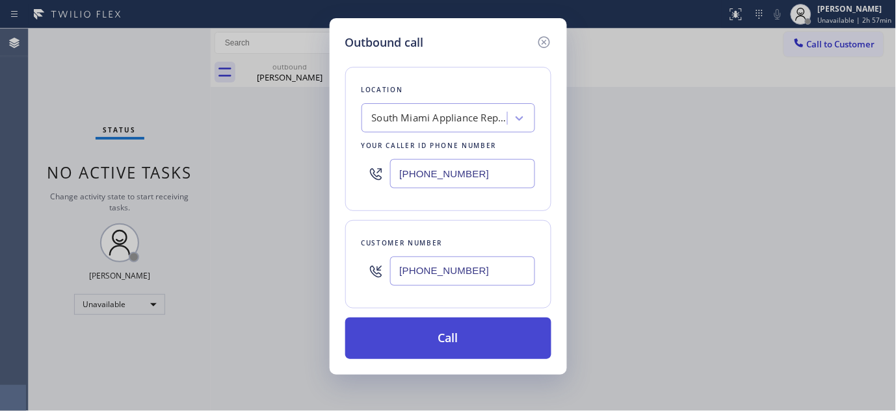
type input "[PHONE_NUMBER]"
click at [497, 347] on button "Call" at bounding box center [448, 339] width 206 height 42
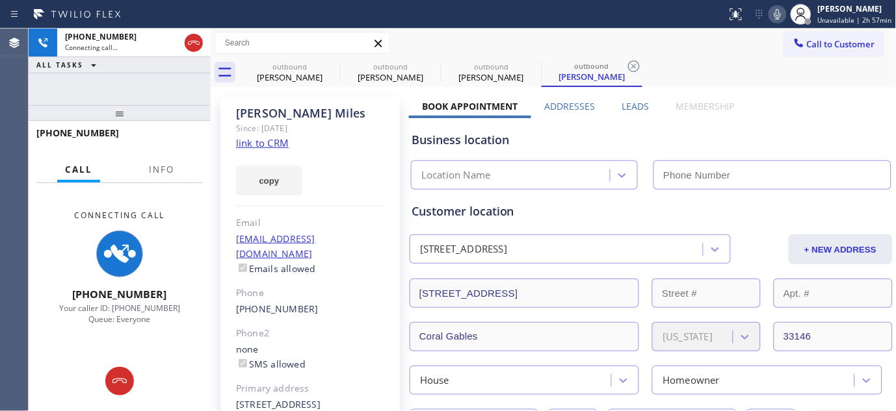
click at [774, 18] on icon at bounding box center [778, 15] width 16 height 16
type input "[PHONE_NUMBER]"
click at [181, 99] on div "[PHONE_NUMBER] Connecting call… ALL TASKS ALL TASKS ACTIVE TASKS TASKS IN WRAP …" at bounding box center [120, 220] width 182 height 383
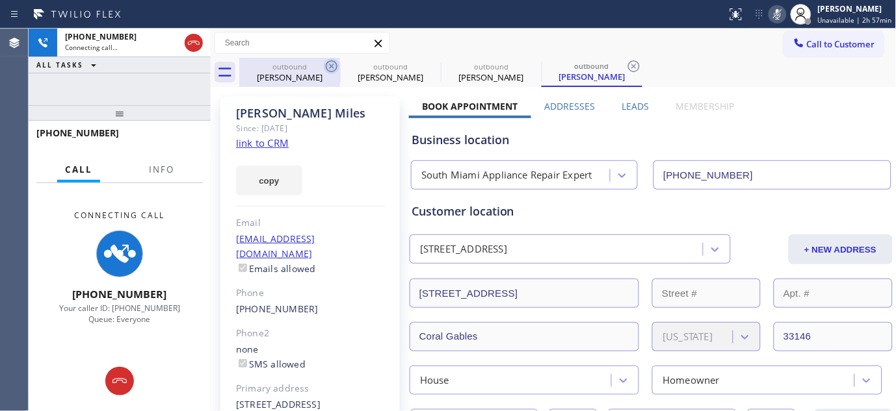
click at [329, 69] on icon at bounding box center [332, 67] width 16 height 16
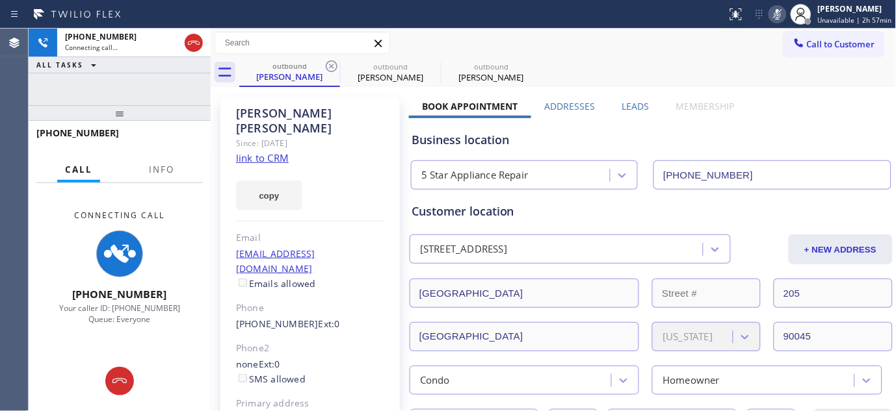
click at [329, 69] on icon at bounding box center [332, 67] width 16 height 16
type input "[PHONE_NUMBER]"
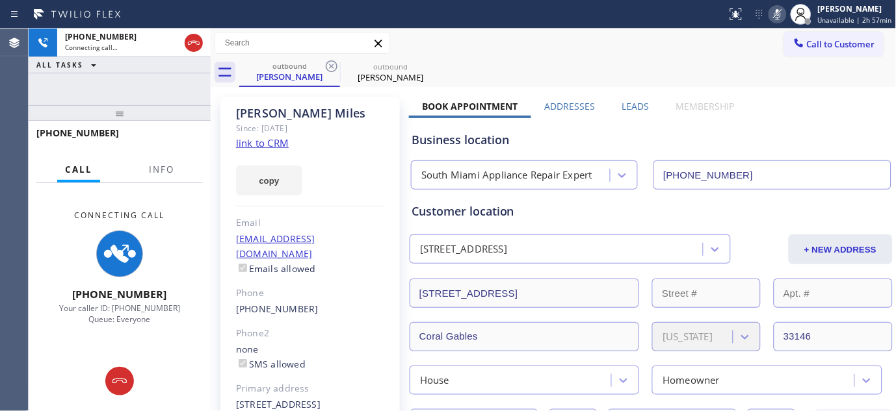
click at [590, 18] on div at bounding box center [363, 14] width 716 height 21
drag, startPoint x: 176, startPoint y: 129, endPoint x: 171, endPoint y: 122, distance: 8.5
click at [176, 127] on div "[PHONE_NUMBER]" at bounding box center [114, 133] width 157 height 12
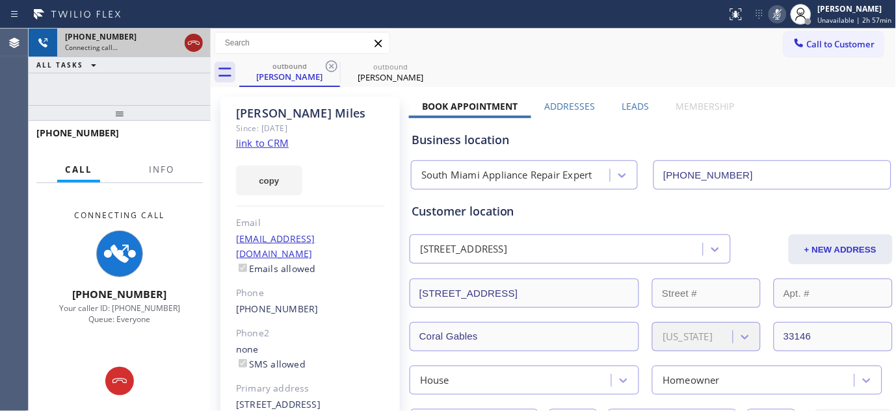
drag, startPoint x: 167, startPoint y: 117, endPoint x: 190, endPoint y: 49, distance: 72.2
click at [170, 96] on div "[PHONE_NUMBER] Connecting call… ALL TASKS ALL TASKS ACTIVE TASKS TASKS IN WRAP …" at bounding box center [120, 220] width 182 height 383
click at [191, 44] on icon at bounding box center [194, 43] width 16 height 16
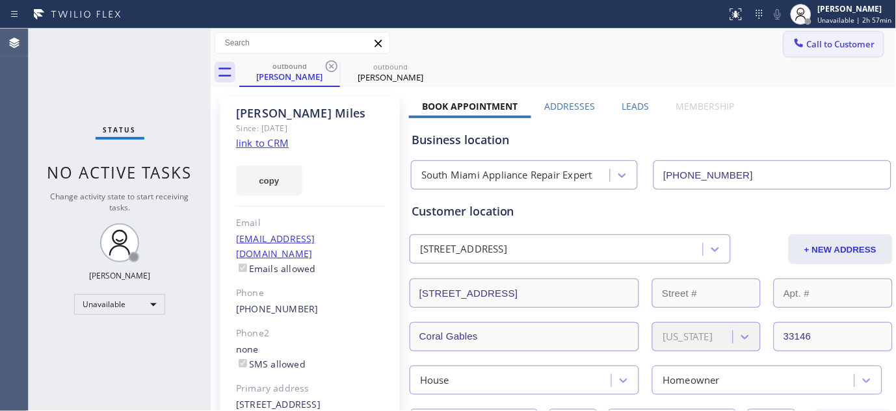
click at [813, 55] on button "Call to Customer" at bounding box center [833, 44] width 99 height 25
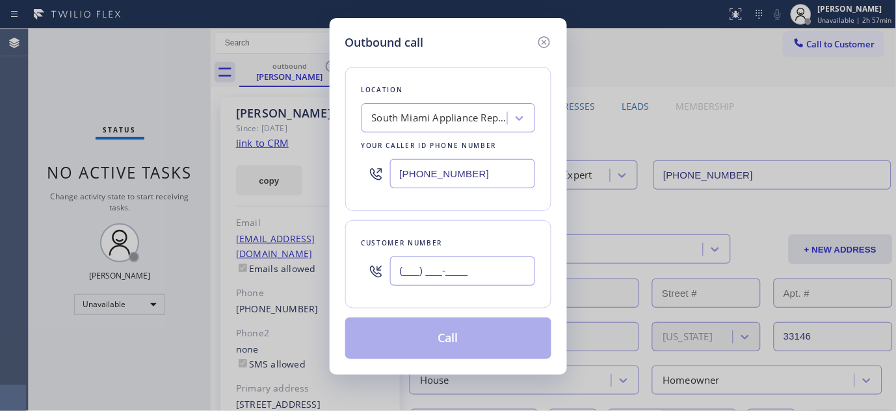
click at [469, 259] on input "(___) ___-____" at bounding box center [462, 271] width 145 height 29
paste input "206) 859-8513"
type input "[PHONE_NUMBER]"
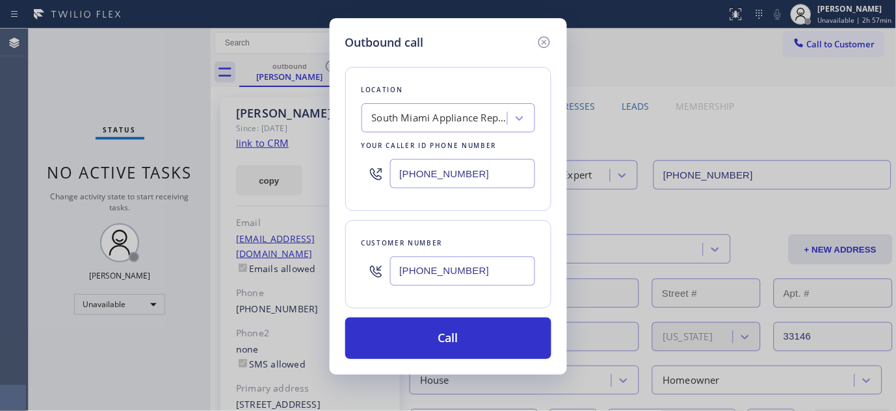
paste input "206) 495-4748"
drag, startPoint x: 475, startPoint y: 179, endPoint x: 264, endPoint y: 190, distance: 210.9
click at [261, 187] on div "Outbound call Location [GEOGRAPHIC_DATA] Appliance Repair Expert Your caller id…" at bounding box center [448, 205] width 896 height 411
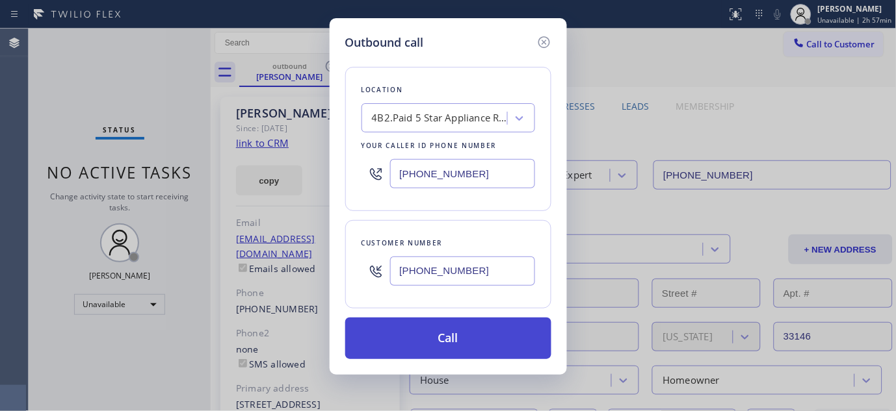
type input "[PHONE_NUMBER]"
click at [485, 328] on button "Call" at bounding box center [448, 339] width 206 height 42
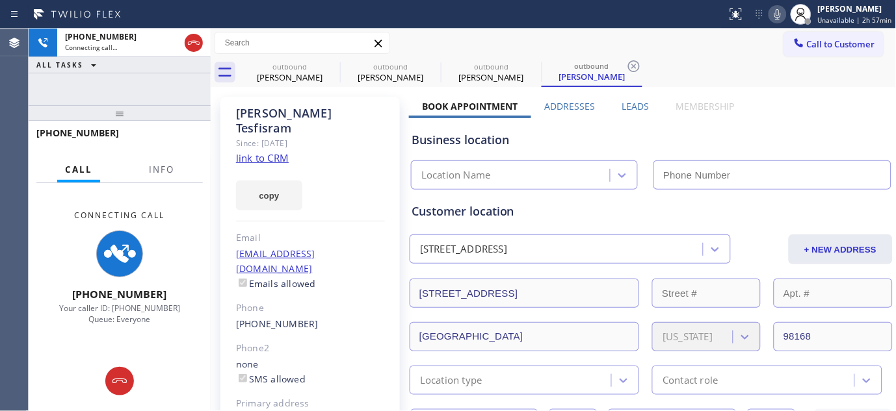
type input "[PHONE_NUMBER]"
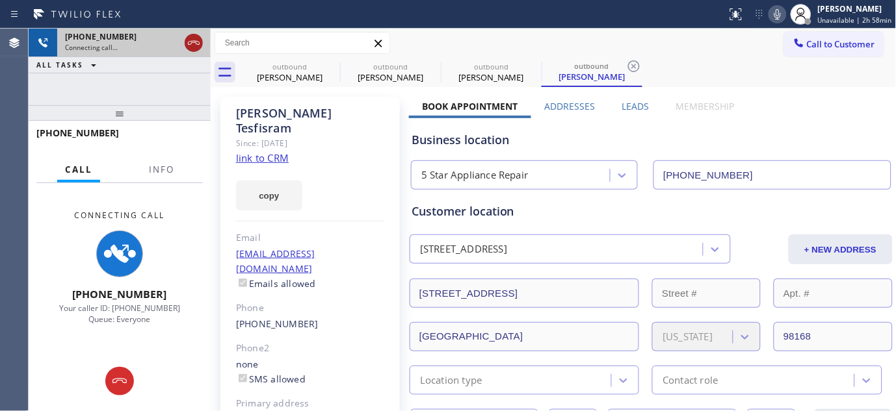
click at [185, 47] on div at bounding box center [194, 43] width 18 height 16
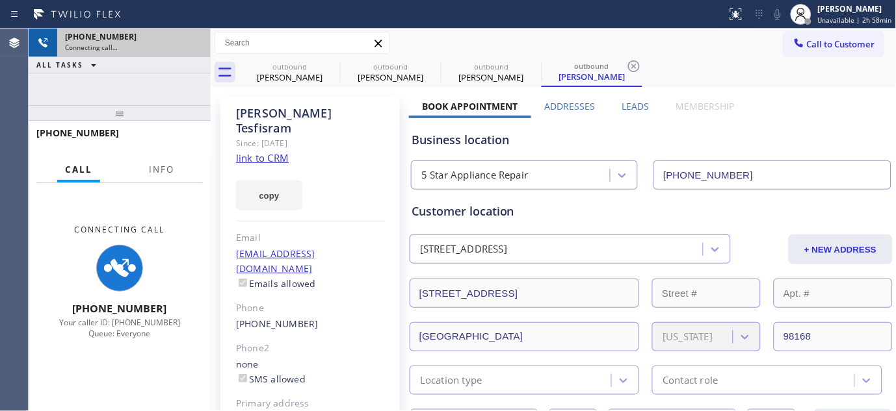
click at [198, 44] on div "Connecting call…" at bounding box center [134, 47] width 138 height 9
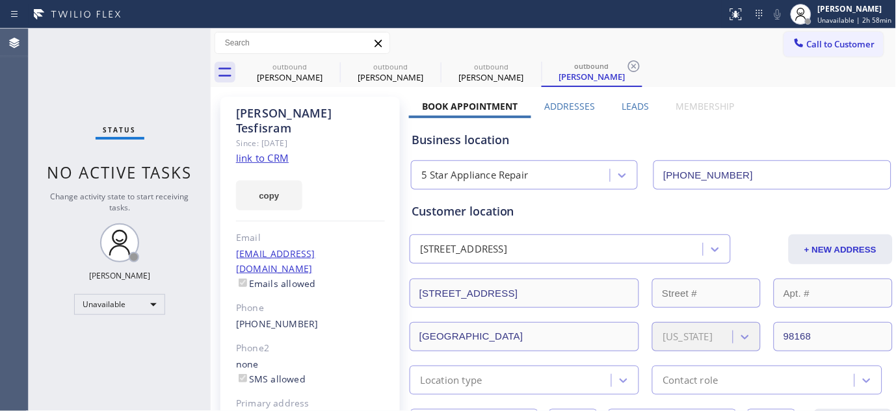
click at [839, 33] on button "Call to Customer" at bounding box center [833, 44] width 99 height 25
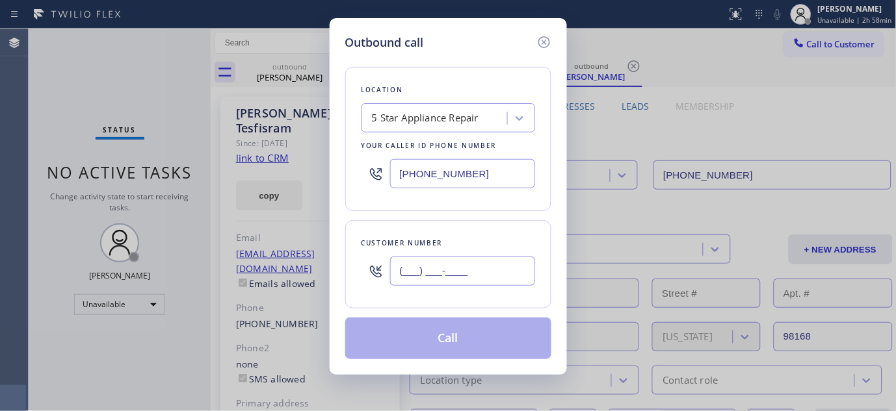
click at [465, 271] on input "(___) ___-____" at bounding box center [462, 271] width 145 height 29
paste input "650) 291-2754"
type input "[PHONE_NUMBER]"
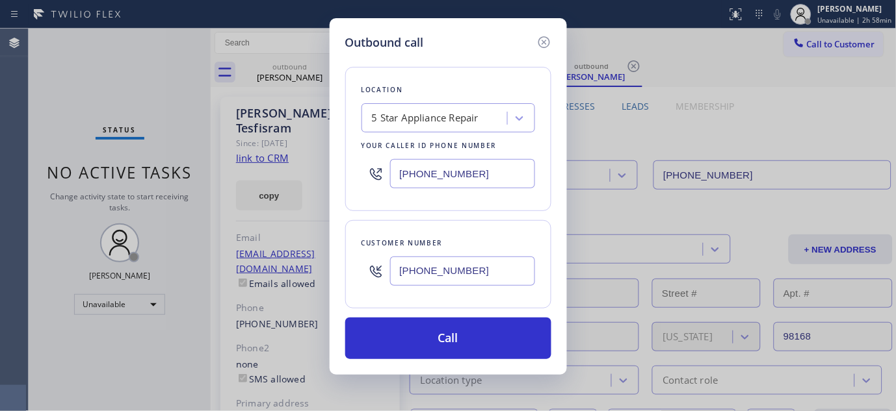
paste input "415) 562-0063"
drag, startPoint x: 506, startPoint y: 174, endPoint x: 301, endPoint y: 180, distance: 204.9
click at [259, 177] on div "Outbound call Location 5 Star Appliance Repair Your caller id phone number [PHO…" at bounding box center [448, 205] width 896 height 411
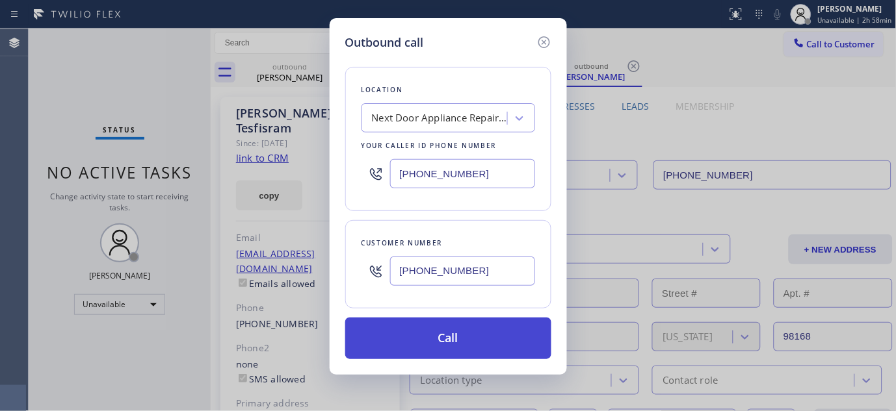
type input "[PHONE_NUMBER]"
click at [488, 337] on button "Call" at bounding box center [448, 339] width 206 height 42
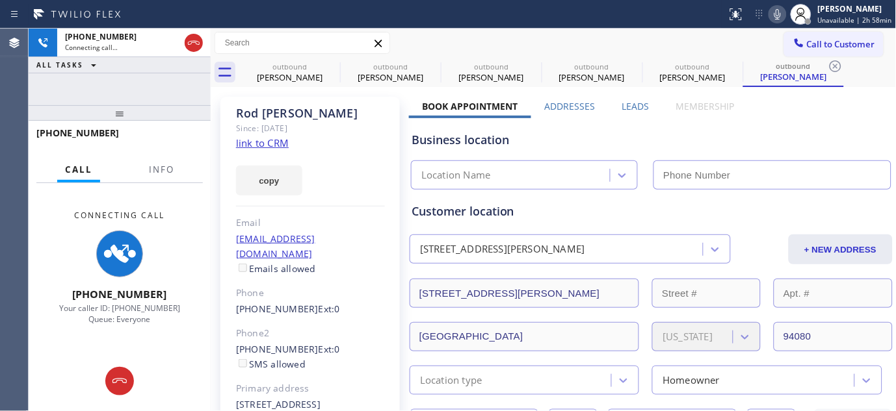
type input "[PHONE_NUMBER]"
drag, startPoint x: 156, startPoint y: 122, endPoint x: 180, endPoint y: 96, distance: 35.9
click at [156, 115] on div at bounding box center [120, 113] width 182 height 16
type input "[PHONE_NUMBER]"
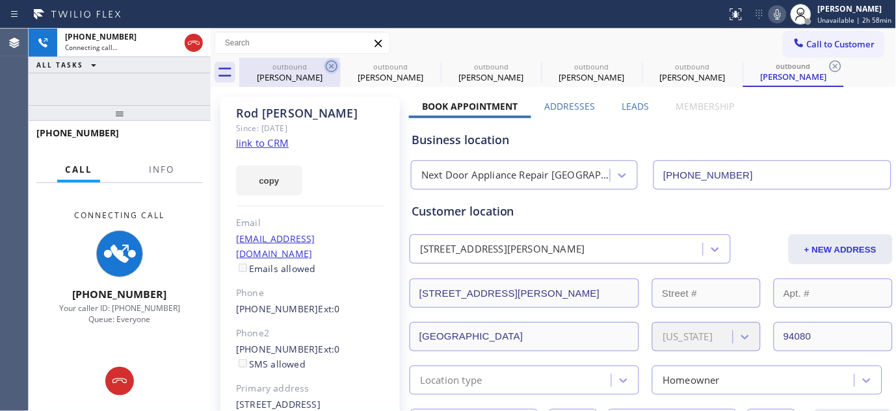
click at [329, 66] on icon at bounding box center [332, 67] width 16 height 16
click at [0, 0] on icon at bounding box center [0, 0] width 0 height 0
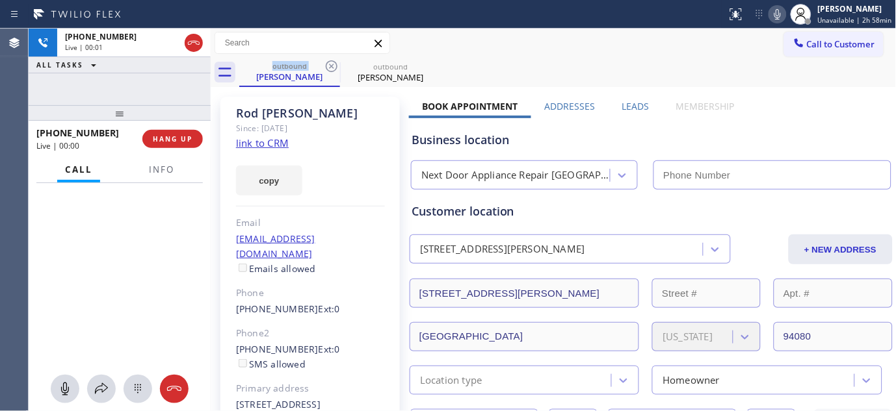
type input "[PHONE_NUMBER]"
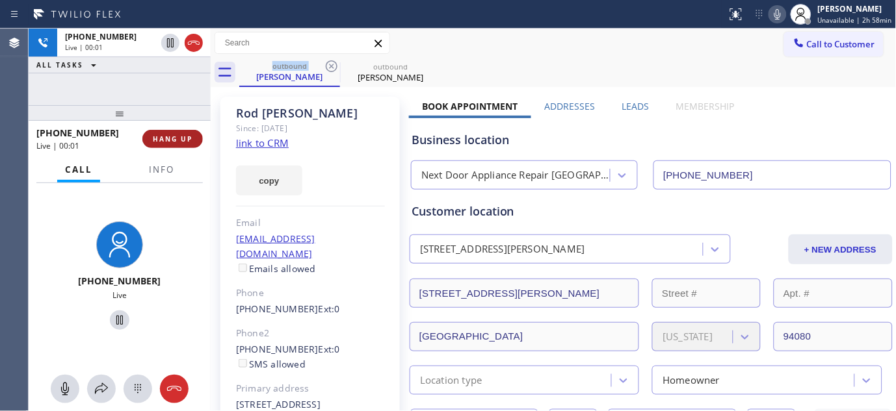
click at [189, 138] on span "HANG UP" at bounding box center [173, 139] width 40 height 9
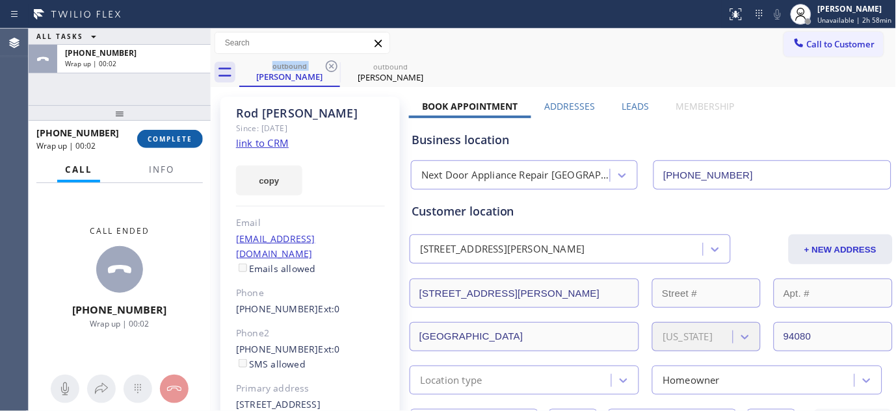
click at [172, 131] on button "COMPLETE" at bounding box center [170, 139] width 66 height 18
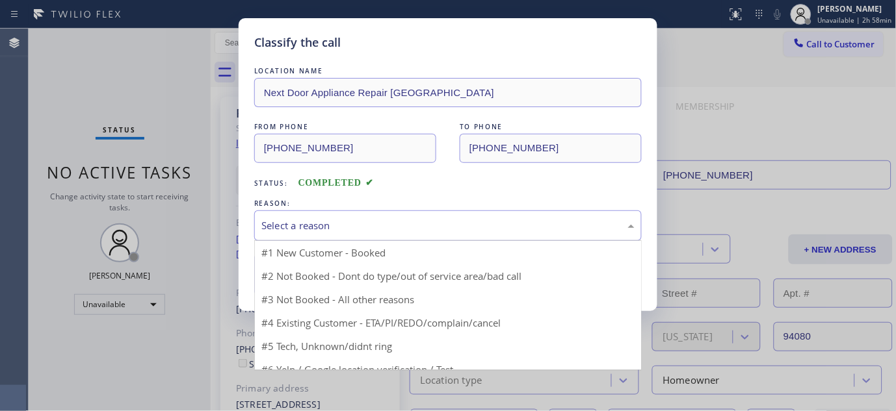
click at [387, 216] on div "Select a reason" at bounding box center [447, 226] width 387 height 31
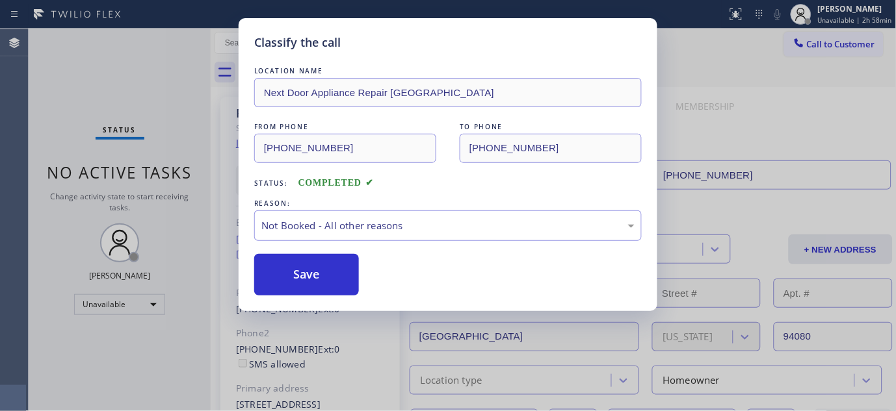
click at [319, 276] on button "Save" at bounding box center [306, 275] width 105 height 42
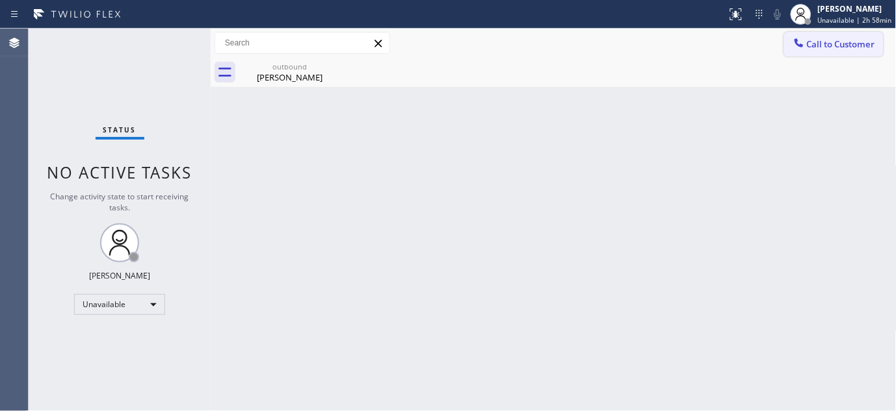
click at [835, 47] on span "Call to Customer" at bounding box center [841, 44] width 68 height 12
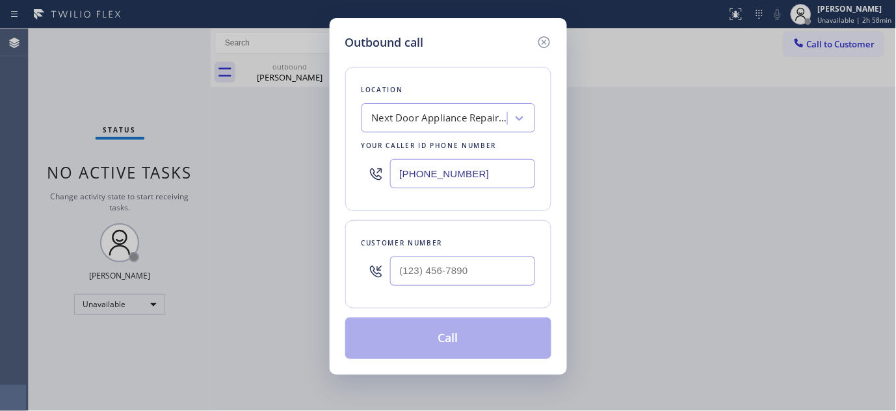
click at [451, 287] on div at bounding box center [462, 271] width 145 height 42
click at [471, 248] on div "Customer number" at bounding box center [448, 244] width 174 height 14
click at [481, 280] on input "(___) ___-____" at bounding box center [462, 271] width 145 height 29
paste input "425) 243-7778"
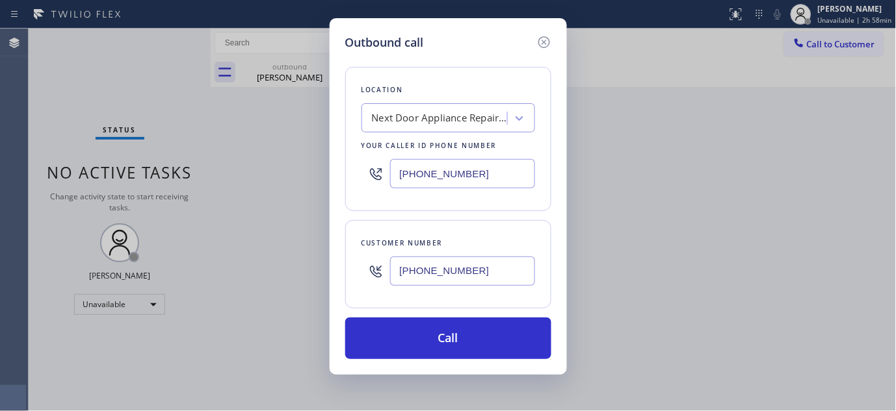
type input "[PHONE_NUMBER]"
drag, startPoint x: 437, startPoint y: 183, endPoint x: 65, endPoint y: 18, distance: 407.7
click at [247, 218] on div "Outbound call Location Next Door Appliance Repair [GEOGRAPHIC_DATA] Your caller…" at bounding box center [448, 205] width 896 height 411
paste input "206) 495-4748"
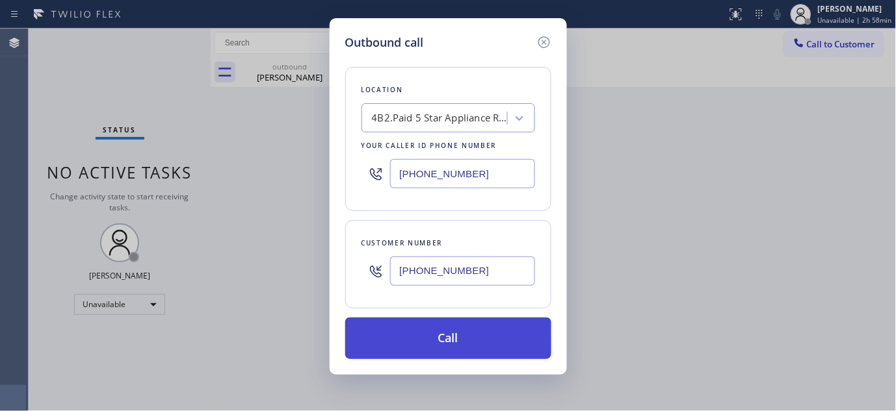
type input "[PHONE_NUMBER]"
click at [432, 335] on button "Call" at bounding box center [448, 339] width 206 height 42
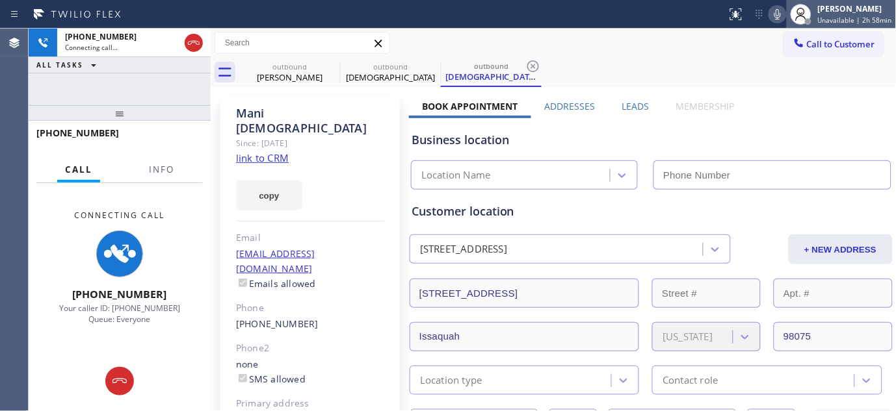
type input "[PHONE_NUMBER]"
click at [775, 11] on icon at bounding box center [778, 15] width 16 height 16
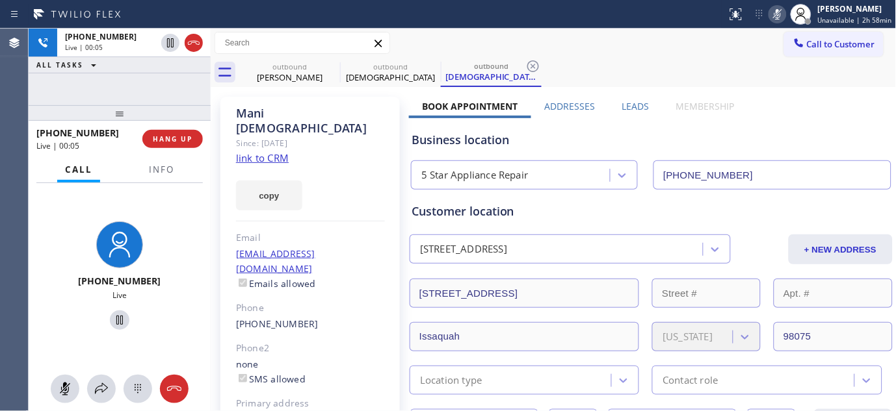
click at [781, 18] on icon at bounding box center [777, 14] width 7 height 10
drag, startPoint x: 174, startPoint y: 108, endPoint x: 157, endPoint y: 67, distance: 44.3
click at [157, 67] on div "[PHONE_NUMBER] Live | 00:06 ALL TASKS ALL TASKS ACTIVE TASKS TASKS IN WRAP UP […" at bounding box center [120, 220] width 182 height 383
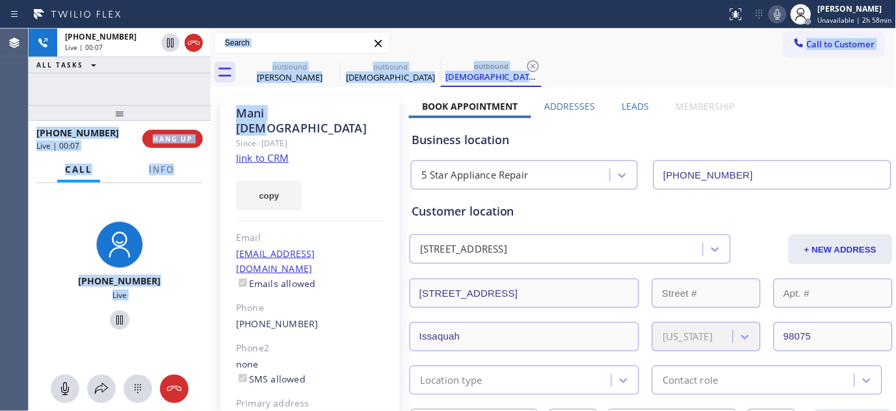
drag, startPoint x: 307, startPoint y: 114, endPoint x: 391, endPoint y: 129, distance: 85.1
click at [180, 118] on div "[PHONE_NUMBER] Live | 00:07 ALL TASKS ALL TASKS ACTIVE TASKS TASKS IN WRAP UP […" at bounding box center [462, 220] width 867 height 383
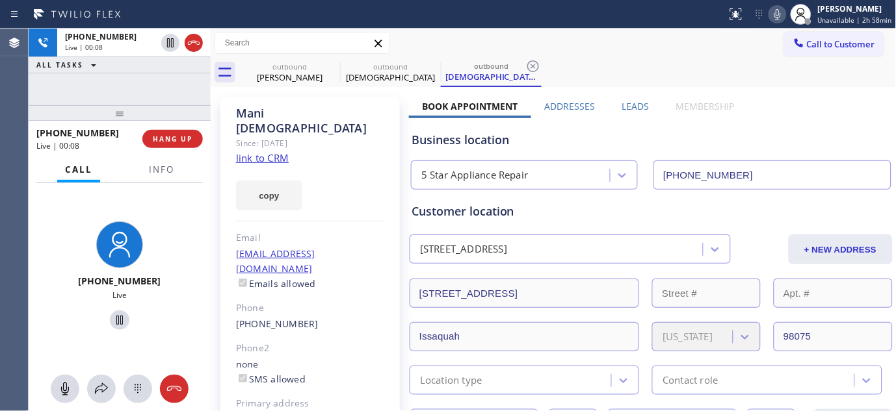
click at [336, 136] on div "Since: [DATE]" at bounding box center [310, 143] width 149 height 15
click at [167, 140] on span "HANG UP" at bounding box center [173, 139] width 40 height 9
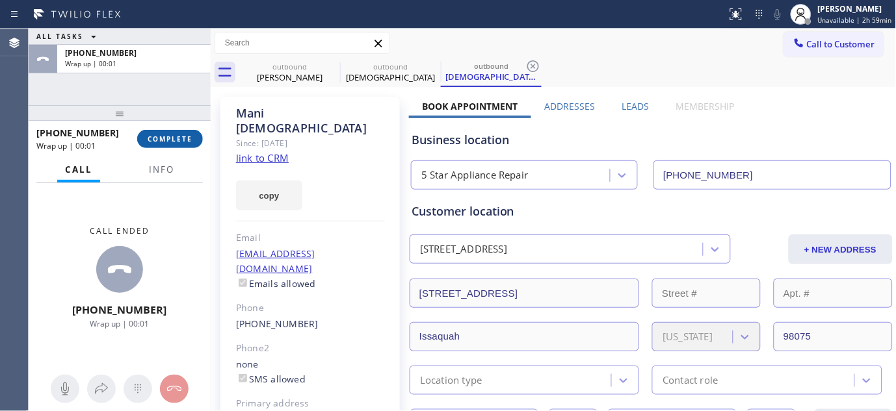
click at [167, 140] on span "COMPLETE" at bounding box center [170, 139] width 45 height 9
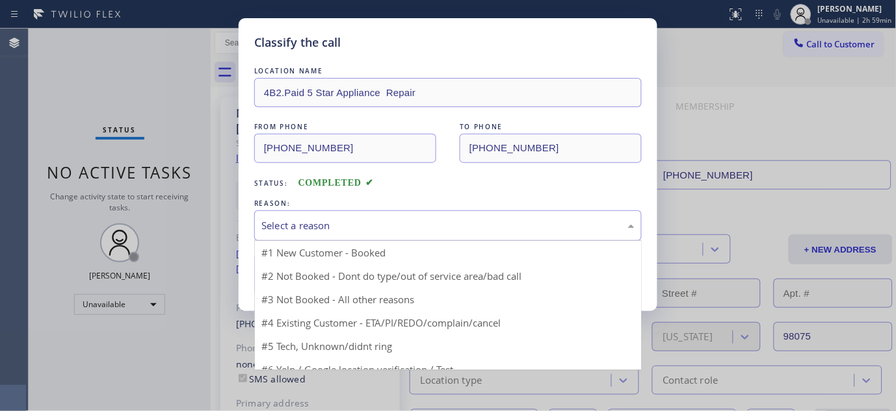
click at [291, 230] on div "Select a reason" at bounding box center [447, 225] width 373 height 15
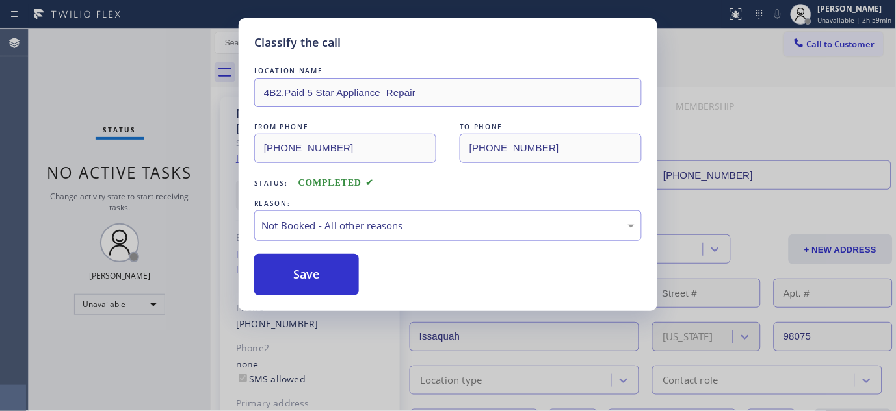
click at [293, 276] on button "Save" at bounding box center [306, 275] width 105 height 42
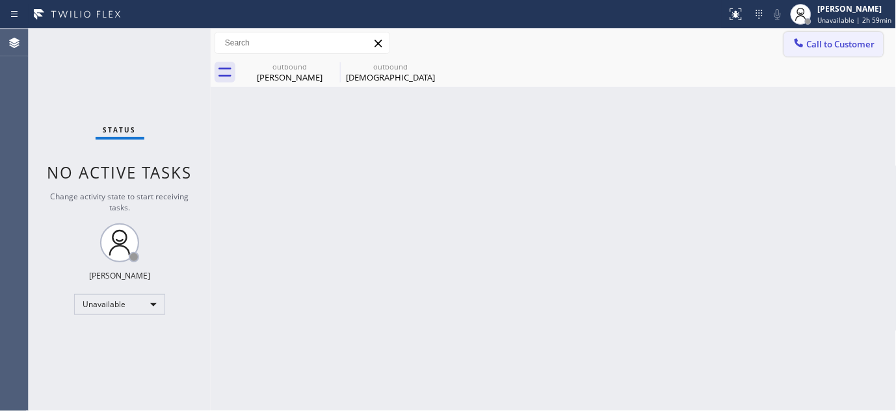
click at [814, 39] on span "Call to Customer" at bounding box center [841, 44] width 68 height 12
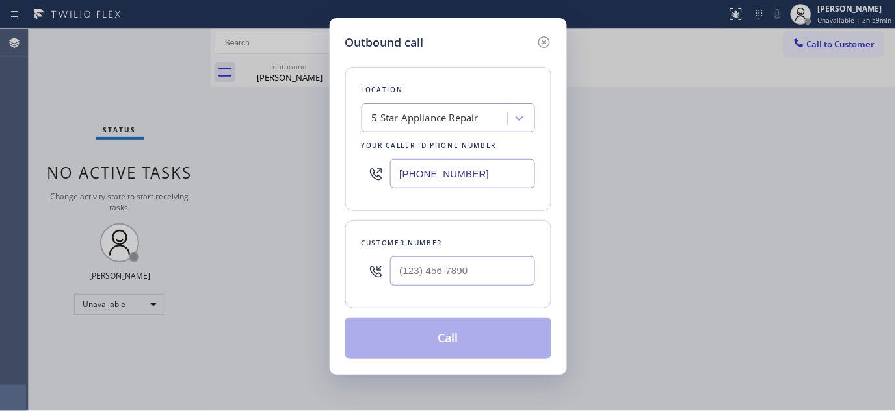
click at [456, 297] on div "Customer number" at bounding box center [448, 264] width 206 height 88
click at [454, 283] on input "(___) ___-____" at bounding box center [462, 271] width 145 height 29
paste input "818) 974-0535"
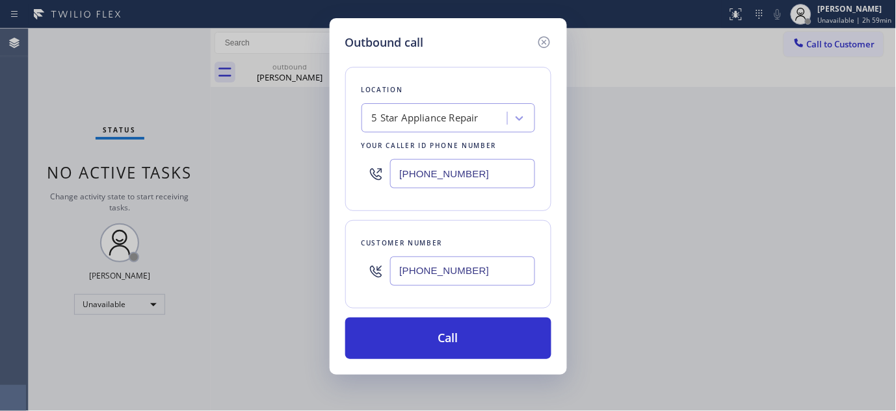
type input "[PHONE_NUMBER]"
drag, startPoint x: 501, startPoint y: 187, endPoint x: 306, endPoint y: 179, distance: 195.2
click at [306, 179] on div "Outbound call Location 5 Star Appliance Repair Your caller id phone number [PHO…" at bounding box center [448, 205] width 896 height 411
paste input "323) 870-7123"
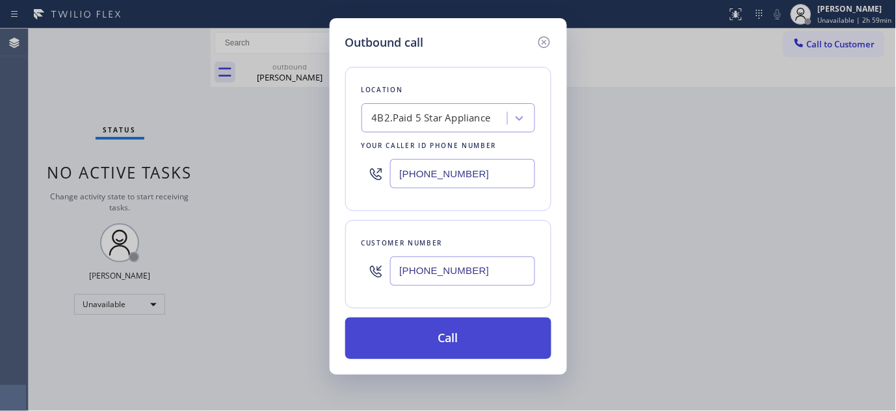
type input "[PHONE_NUMBER]"
click at [424, 343] on button "Call" at bounding box center [448, 339] width 206 height 42
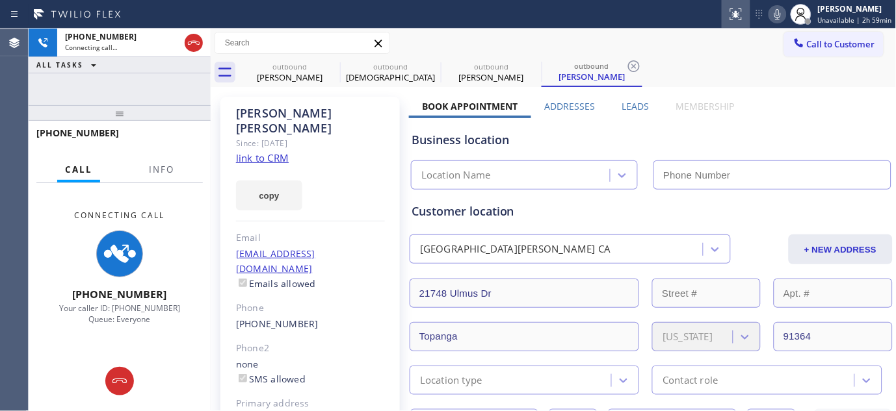
type input "[PHONE_NUMBER]"
drag, startPoint x: 187, startPoint y: 80, endPoint x: 178, endPoint y: 99, distance: 20.9
click at [183, 96] on div "[PHONE_NUMBER] Connecting call… ALL TASKS ALL TASKS ACTIVE TASKS TASKS IN WRAP …" at bounding box center [120, 67] width 182 height 77
drag, startPoint x: 176, startPoint y: 99, endPoint x: 194, endPoint y: 66, distance: 38.4
click at [170, 67] on div "[PHONE_NUMBER] Connecting call… ALL TASKS ALL TASKS ACTIVE TASKS TASKS IN WRAP …" at bounding box center [120, 67] width 182 height 77
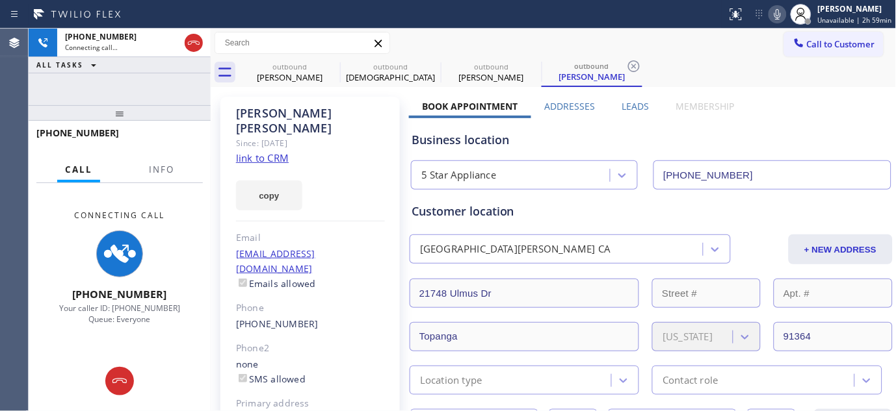
drag, startPoint x: 163, startPoint y: 108, endPoint x: 170, endPoint y: 81, distance: 27.4
click at [163, 100] on div "[PHONE_NUMBER] Connecting call… ALL TASKS ALL TASKS ACTIVE TASKS TASKS IN WRAP …" at bounding box center [120, 220] width 182 height 383
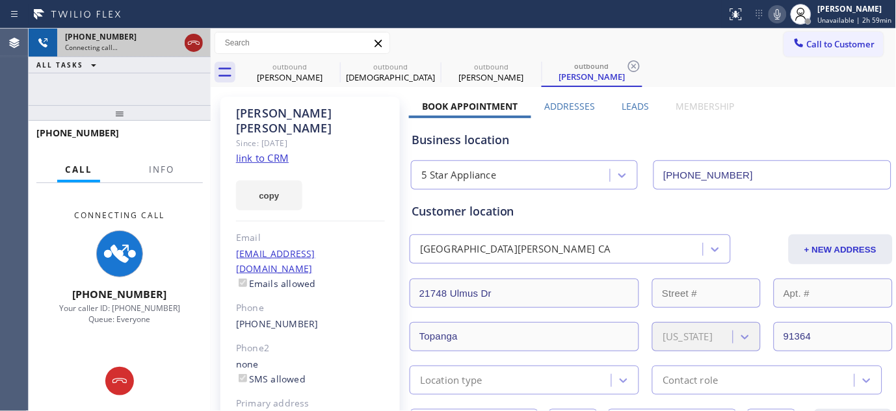
click at [200, 46] on icon at bounding box center [194, 43] width 16 height 16
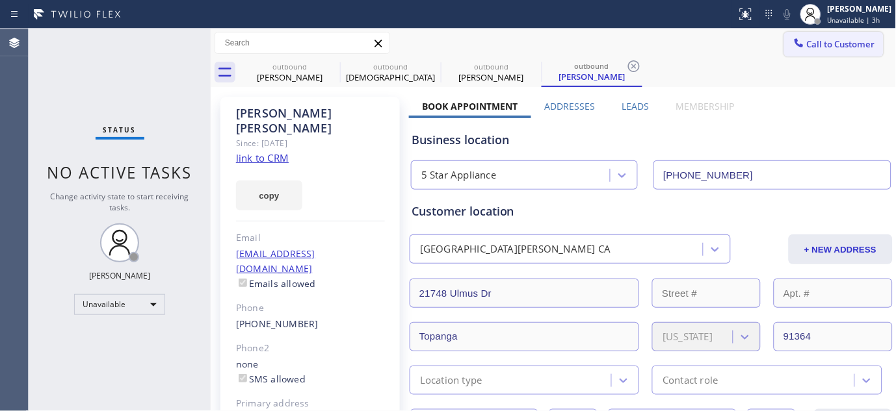
click at [824, 35] on button "Call to Customer" at bounding box center [833, 44] width 99 height 25
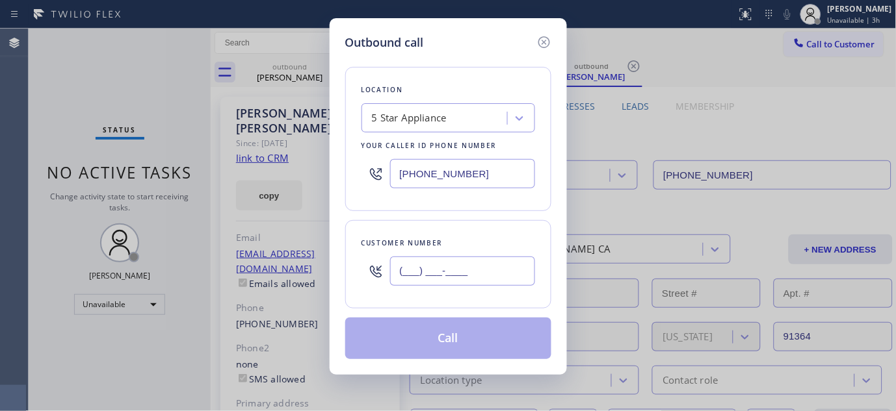
click at [441, 274] on input "(___) ___-____" at bounding box center [462, 271] width 145 height 29
paste input "818) 618-1263"
type input "[PHONE_NUMBER]"
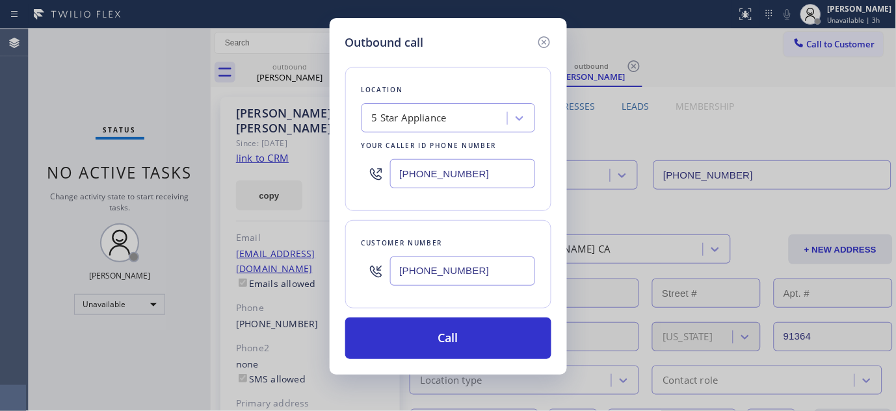
drag, startPoint x: 432, startPoint y: 178, endPoint x: 404, endPoint y: 148, distance: 40.9
click at [391, 187] on input "[PHONE_NUMBER]" at bounding box center [462, 173] width 145 height 29
paste input "text"
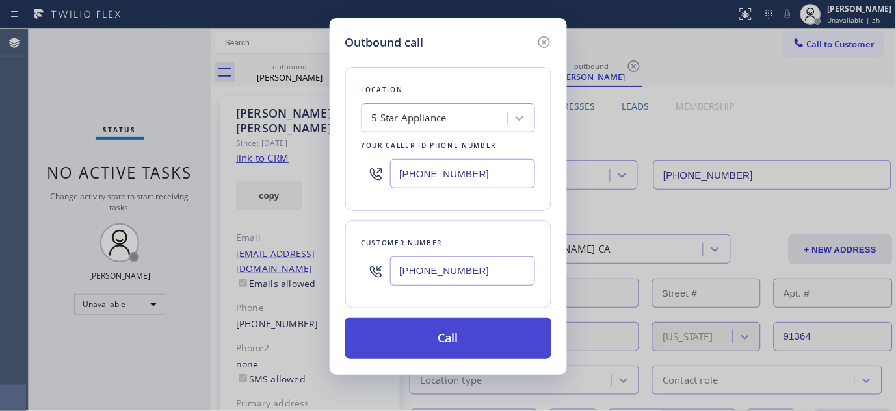
type input "[PHONE_NUMBER]"
click at [493, 333] on button "Call" at bounding box center [448, 339] width 206 height 42
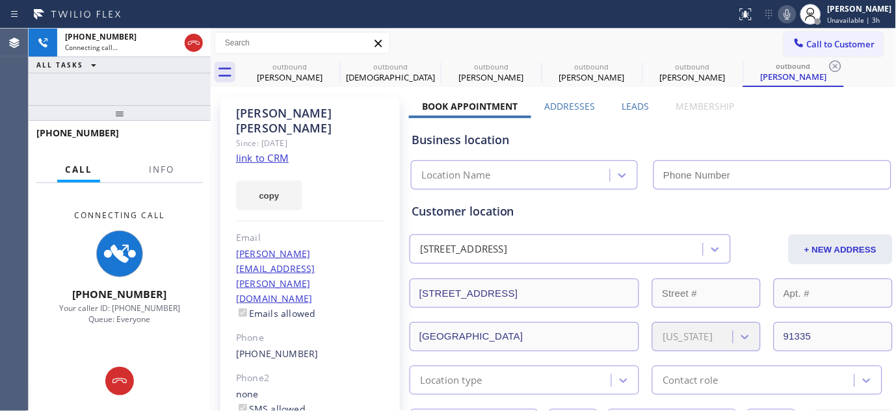
click at [781, 14] on icon at bounding box center [787, 15] width 16 height 16
type input "[PHONE_NUMBER]"
click at [0, 0] on icon at bounding box center [0, 0] width 0 height 0
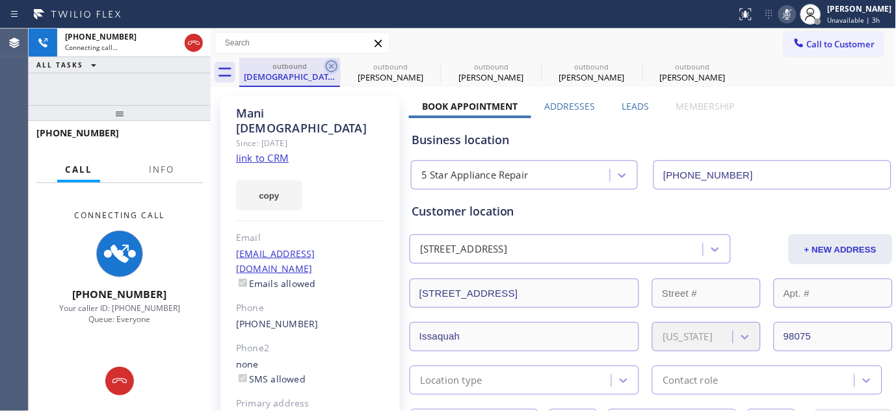
click at [328, 66] on icon at bounding box center [332, 67] width 16 height 16
type input "[PHONE_NUMBER]"
click at [0, 0] on icon at bounding box center [0, 0] width 0 height 0
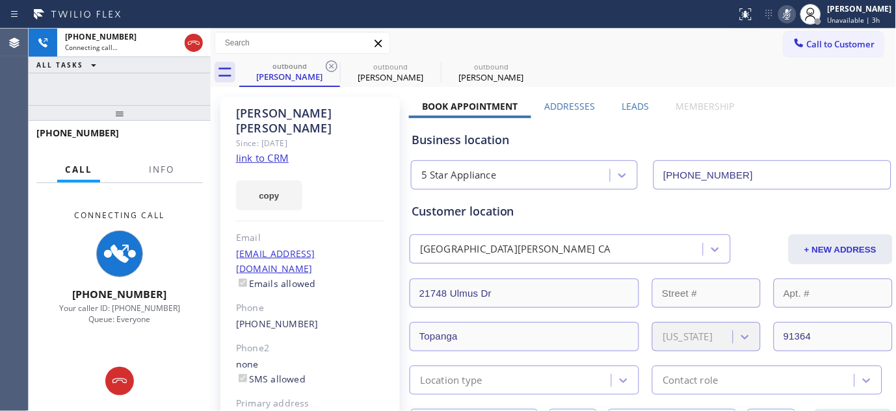
click at [411, 27] on div "Status report No issues detected If you experience an issue, please download th…" at bounding box center [448, 14] width 896 height 29
click at [335, 64] on icon at bounding box center [332, 66] width 12 height 12
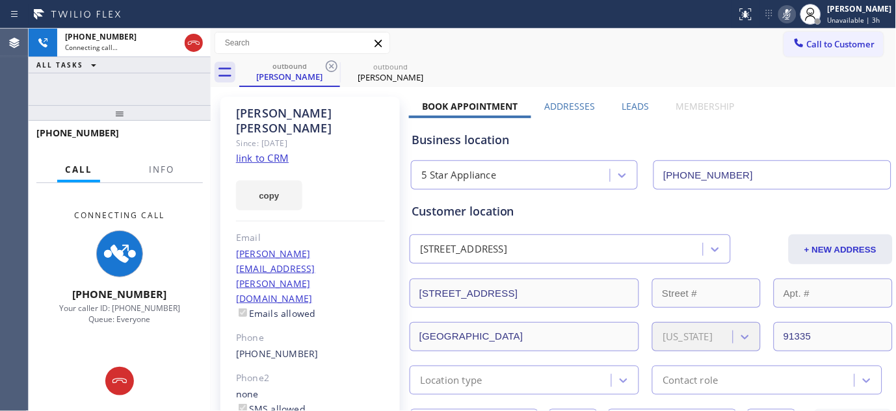
drag, startPoint x: 179, startPoint y: 114, endPoint x: 213, endPoint y: 29, distance: 91.6
click at [177, 29] on div "[PHONE_NUMBER] Connecting call… ALL TASKS ALL TASKS ACTIVE TASKS TASKS IN WRAP …" at bounding box center [120, 220] width 182 height 383
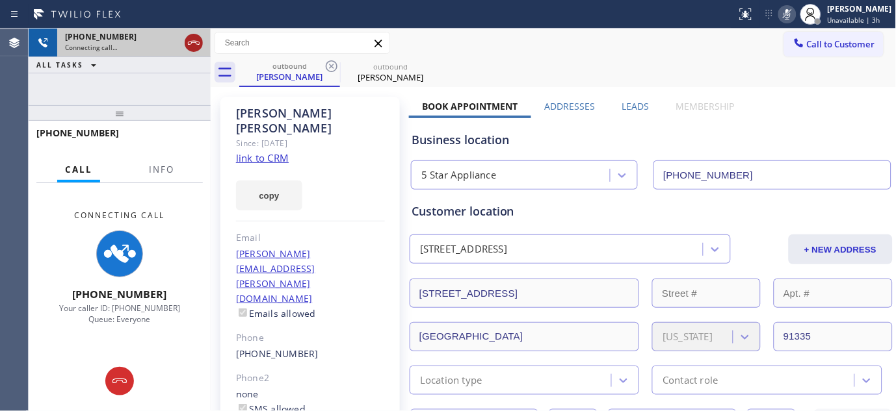
click at [194, 49] on icon at bounding box center [194, 43] width 16 height 16
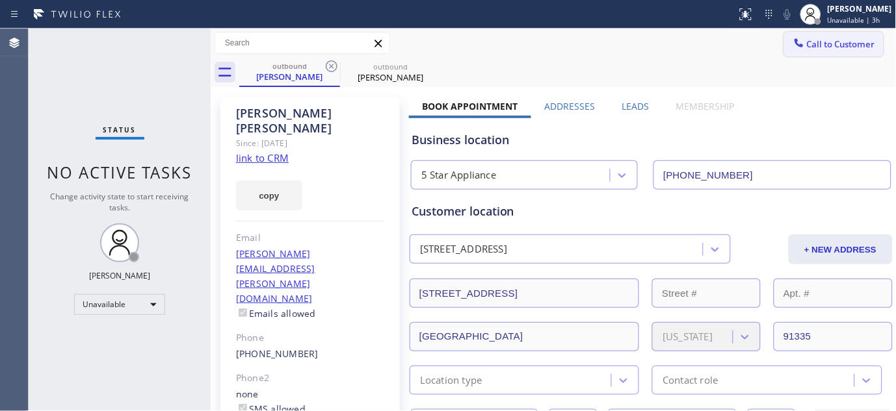
click at [809, 36] on button "Call to Customer" at bounding box center [833, 44] width 99 height 25
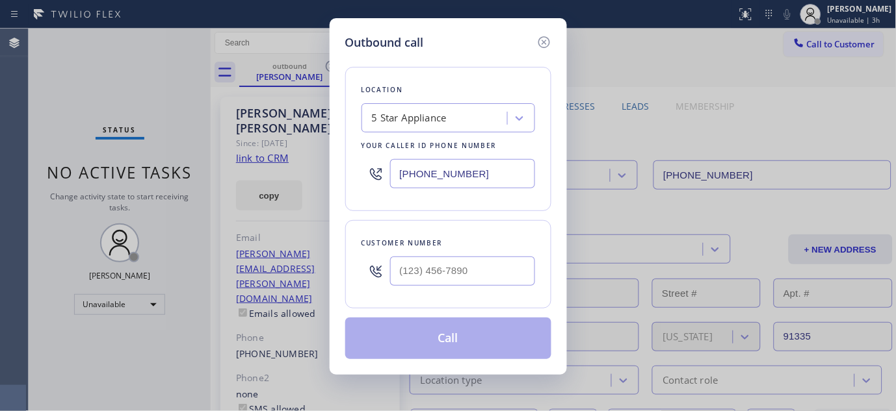
drag, startPoint x: 447, startPoint y: 245, endPoint x: 430, endPoint y: 282, distance: 41.0
click at [445, 248] on div "Customer number" at bounding box center [448, 244] width 174 height 14
click at [424, 286] on input "(___) ___-____" at bounding box center [462, 271] width 145 height 29
paste input "6-5032"
click at [439, 265] on input "(___) ___-____" at bounding box center [462, 271] width 145 height 29
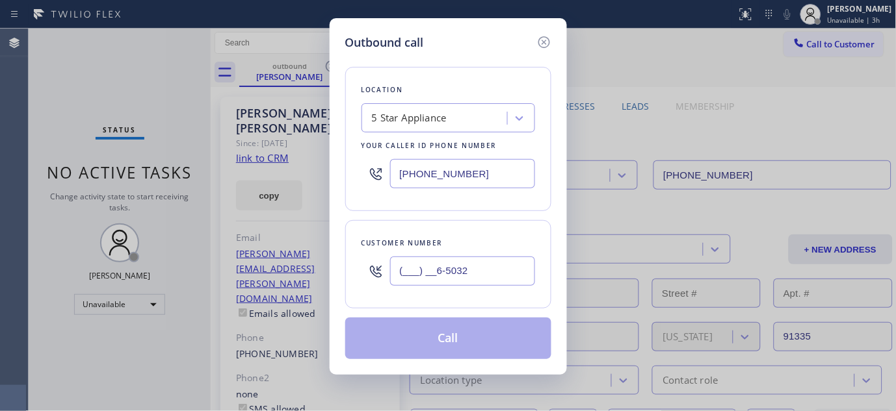
drag, startPoint x: 480, startPoint y: 282, endPoint x: 311, endPoint y: 281, distance: 169.0
click at [239, 303] on div "Outbound call Location 5 Star Appliance Your caller id phone number [PHONE_NUMB…" at bounding box center [448, 205] width 896 height 411
paste input "650) 325-5580"
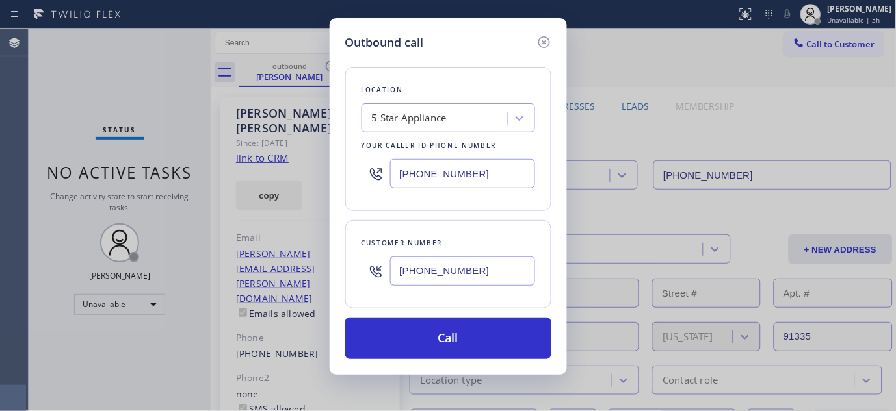
type input "[PHONE_NUMBER]"
drag, startPoint x: 495, startPoint y: 171, endPoint x: 231, endPoint y: 211, distance: 267.0
click at [224, 213] on div "Outbound call Location 5 Star Appliance Your caller id phone number [PHONE_NUMB…" at bounding box center [448, 205] width 896 height 411
paste input "650) 229-6946"
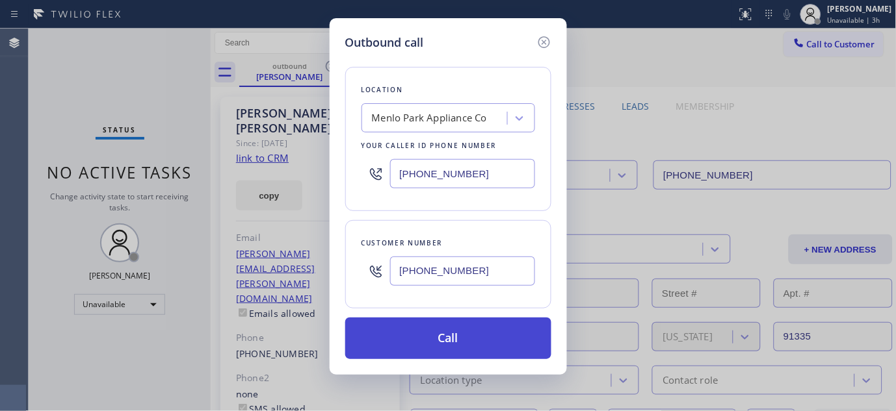
type input "[PHONE_NUMBER]"
click at [504, 333] on button "Call" at bounding box center [448, 339] width 206 height 42
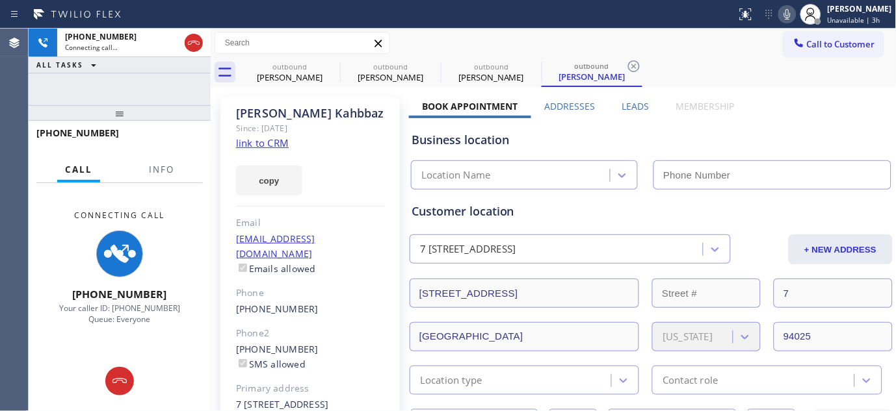
click at [780, 10] on icon at bounding box center [787, 15] width 16 height 16
type input "[PHONE_NUMBER]"
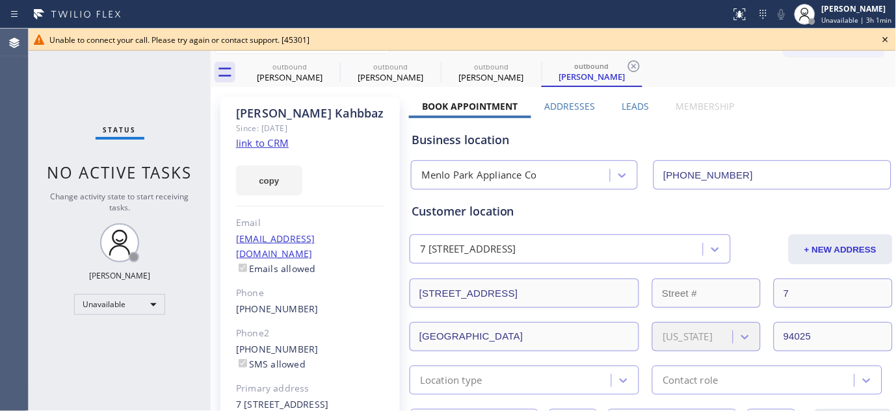
click at [882, 41] on icon at bounding box center [886, 40] width 16 height 16
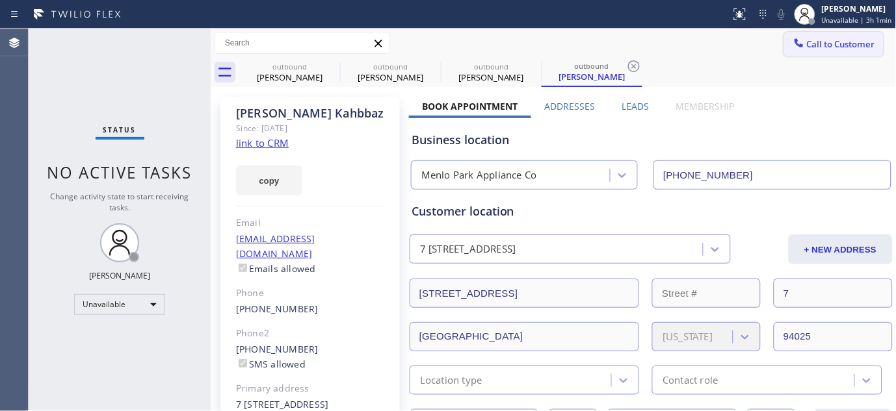
click at [829, 47] on span "Call to Customer" at bounding box center [841, 44] width 68 height 12
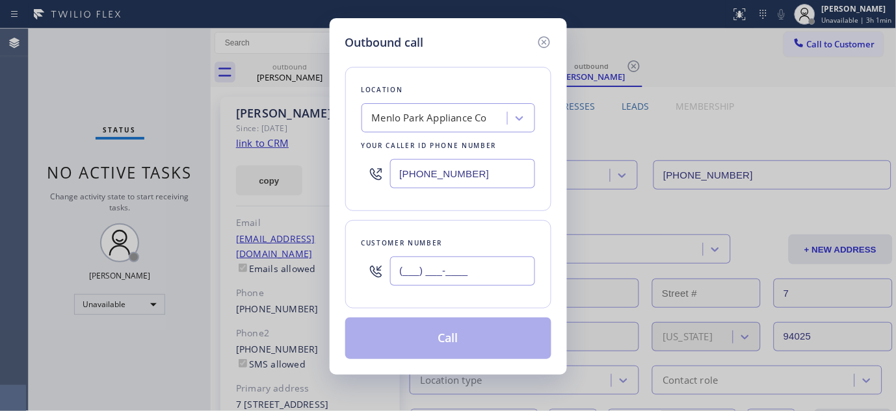
click at [418, 270] on input "(___) ___-____" at bounding box center [462, 271] width 145 height 29
paste input "562) 208-5303"
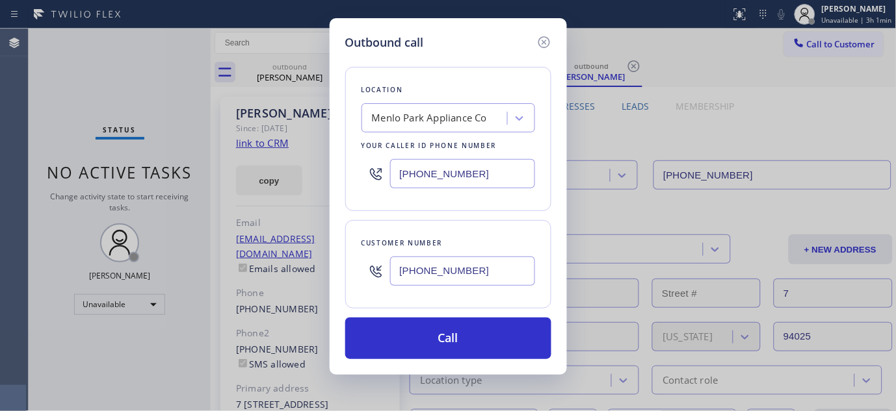
type input "[PHONE_NUMBER]"
drag, startPoint x: 491, startPoint y: 178, endPoint x: 341, endPoint y: 182, distance: 149.6
click at [333, 183] on div "Outbound call Location [GEOGRAPHIC_DATA] Appliance Co Your caller id phone numb…" at bounding box center [448, 196] width 237 height 357
paste input "323) 870-7123"
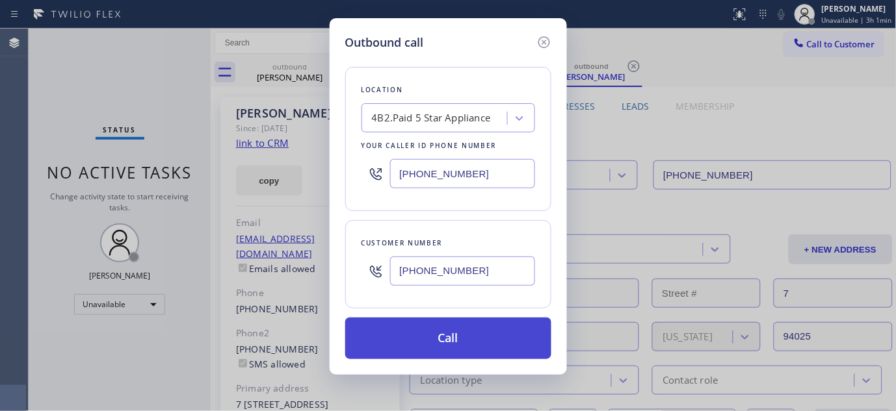
type input "[PHONE_NUMBER]"
click at [492, 341] on button "Call" at bounding box center [448, 339] width 206 height 42
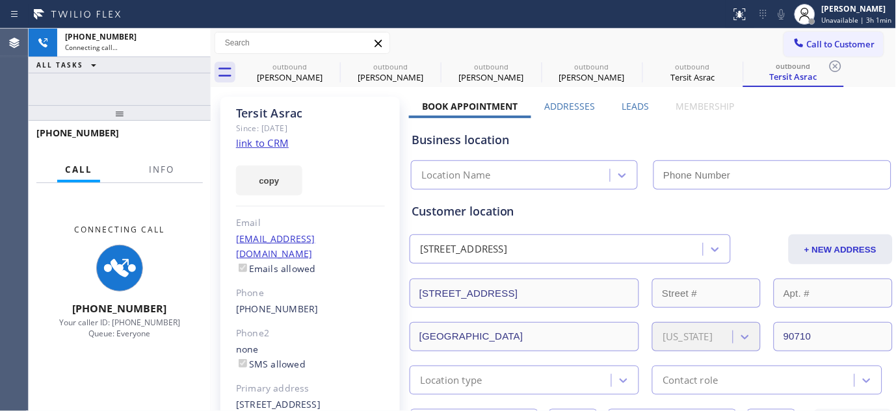
type input "[PHONE_NUMBER]"
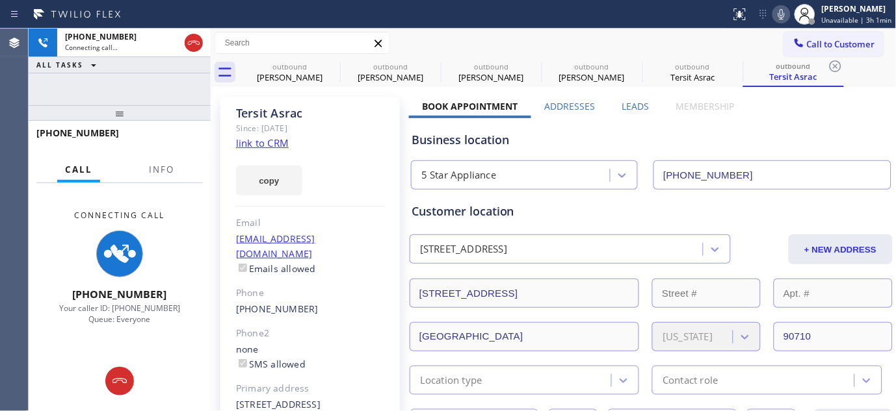
drag, startPoint x: 776, startPoint y: 9, endPoint x: 792, endPoint y: 29, distance: 25.4
click at [776, 8] on div at bounding box center [781, 15] width 18 height 16
click at [333, 66] on icon at bounding box center [332, 67] width 16 height 16
click at [0, 0] on icon at bounding box center [0, 0] width 0 height 0
type input "[PHONE_NUMBER]"
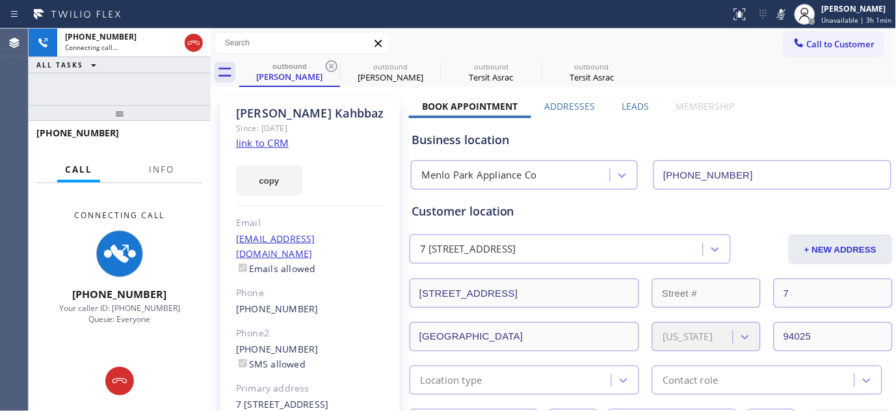
click at [333, 66] on icon at bounding box center [332, 67] width 16 height 16
drag, startPoint x: 333, startPoint y: 66, endPoint x: 343, endPoint y: 63, distance: 9.5
click at [333, 66] on icon at bounding box center [332, 67] width 16 height 16
type input "[PHONE_NUMBER]"
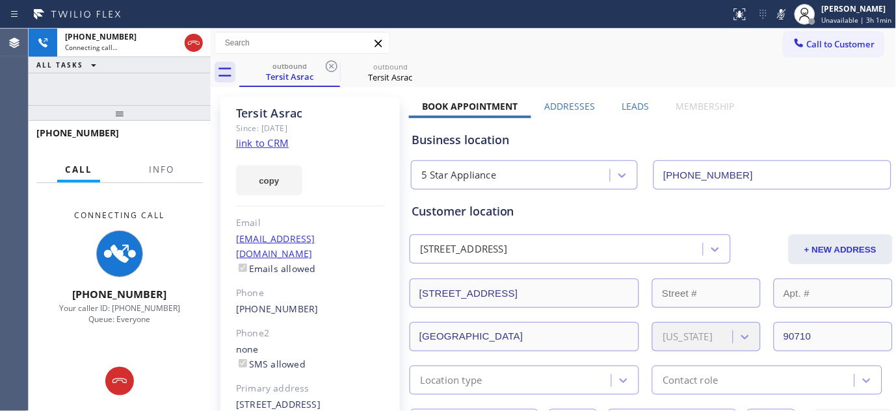
click at [640, 66] on div "outbound Tersit Asrac outbound Tersit Asrac" at bounding box center [567, 72] width 657 height 29
drag, startPoint x: 203, startPoint y: 114, endPoint x: 206, endPoint y: 66, distance: 48.2
click at [190, 83] on div "[PHONE_NUMBER] Connecting call… ALL TASKS ALL TASKS ACTIVE TASKS TASKS IN WRAP …" at bounding box center [120, 220] width 182 height 383
drag, startPoint x: 433, startPoint y: 103, endPoint x: 671, endPoint y: 94, distance: 238.1
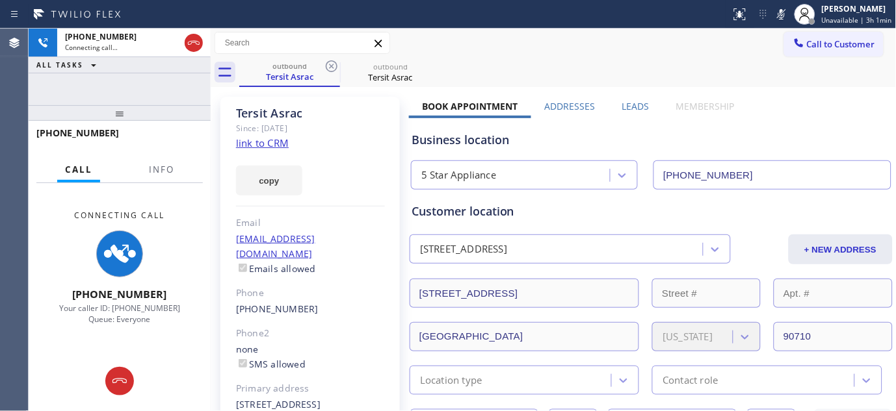
click at [608, 78] on div "outbound Tersit Asrac outbound Tersit Asrac" at bounding box center [567, 72] width 657 height 29
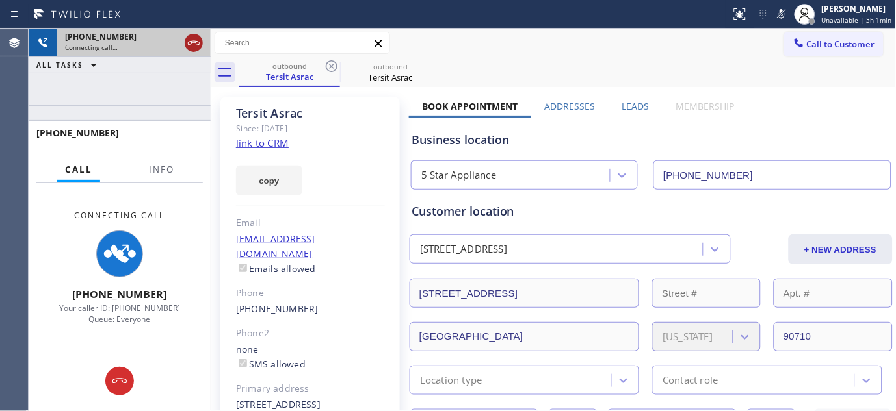
click at [196, 43] on icon at bounding box center [194, 43] width 16 height 16
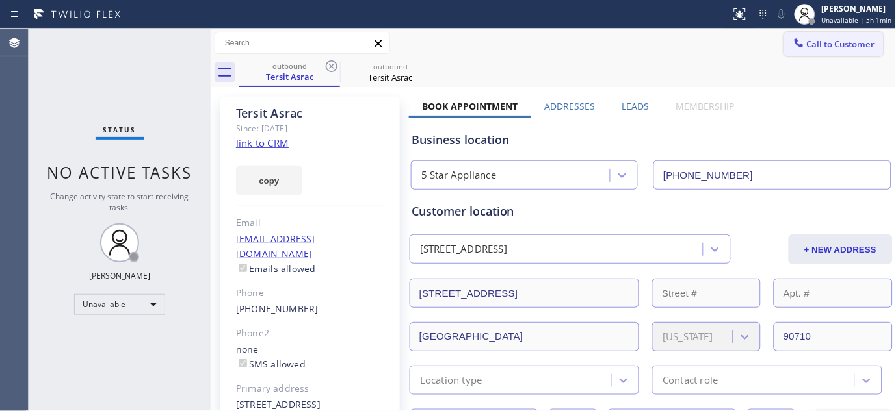
click at [807, 39] on span "Call to Customer" at bounding box center [841, 44] width 68 height 12
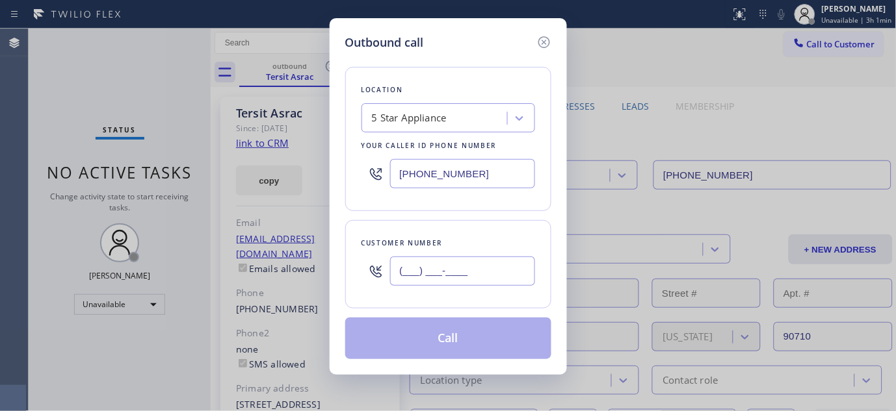
click at [413, 276] on input "(___) ___-____" at bounding box center [462, 271] width 145 height 29
paste input "562) 412-0873"
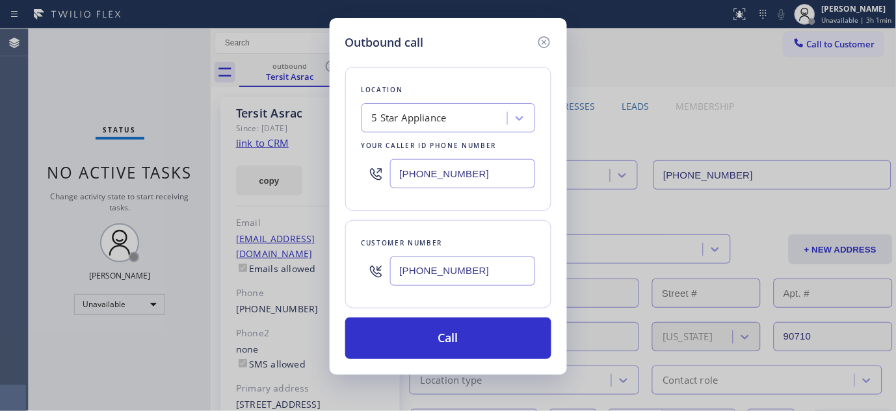
type input "[PHONE_NUMBER]"
drag, startPoint x: 488, startPoint y: 177, endPoint x: 301, endPoint y: 179, distance: 187.2
click at [299, 180] on div "Outbound call Location 5 Star Appliance Your caller id phone number [PHONE_NUMB…" at bounding box center [448, 205] width 896 height 411
paste input "855) 731-4952"
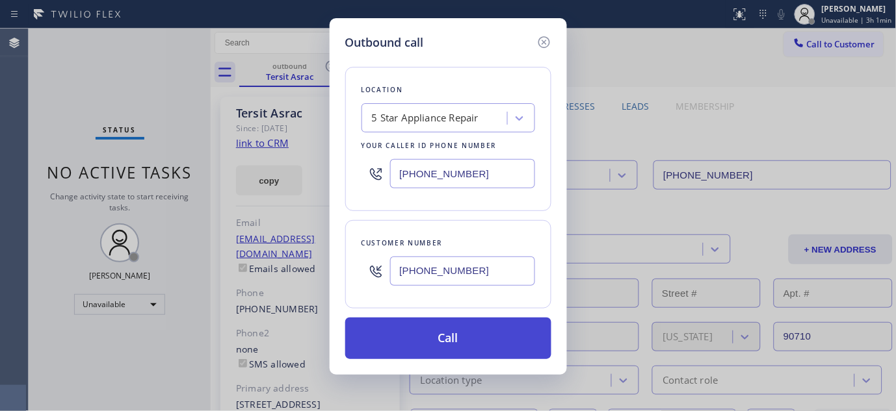
type input "[PHONE_NUMBER]"
click at [477, 320] on button "Call" at bounding box center [448, 339] width 206 height 42
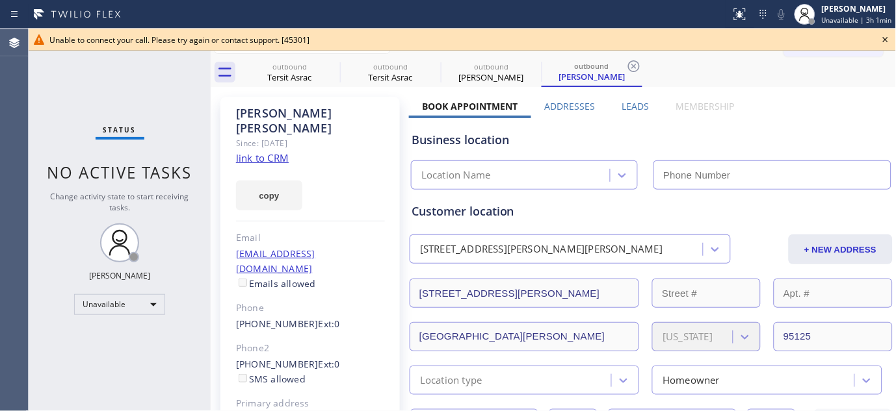
type input "[PHONE_NUMBER]"
click at [885, 37] on icon at bounding box center [886, 40] width 16 height 16
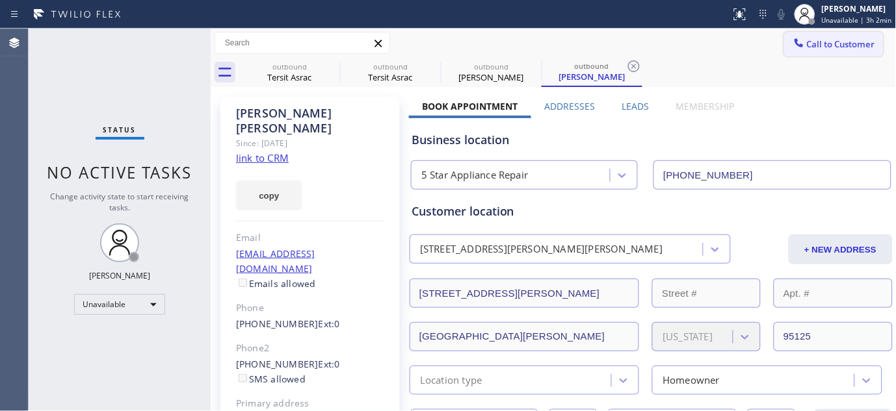
click at [857, 46] on span "Call to Customer" at bounding box center [841, 44] width 68 height 12
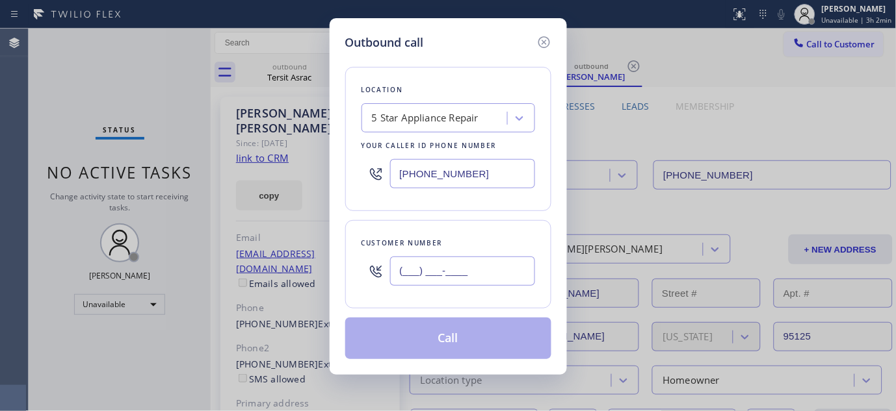
click at [446, 281] on input "(___) ___-____" at bounding box center [462, 271] width 145 height 29
paste input "714) 336-6332"
type input "[PHONE_NUMBER]"
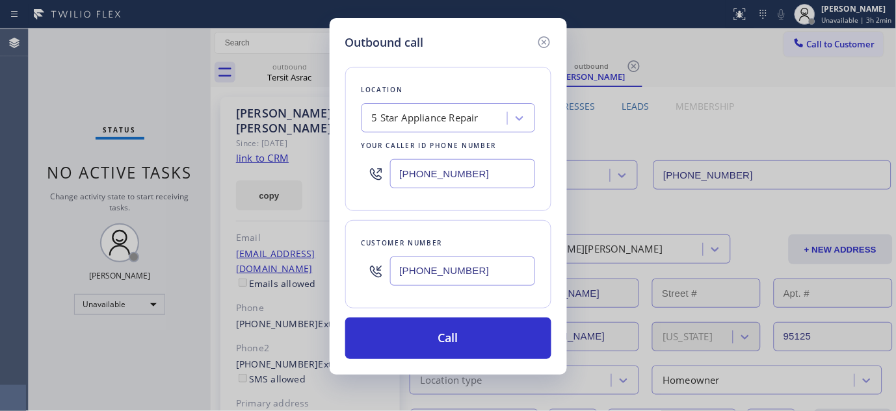
drag, startPoint x: 395, startPoint y: 177, endPoint x: 309, endPoint y: 172, distance: 86.0
click at [280, 178] on div "Outbound call Location 5 Star Appliance Repair Your caller id phone number [PHO…" at bounding box center [448, 205] width 896 height 411
paste input "714) 681-1178"
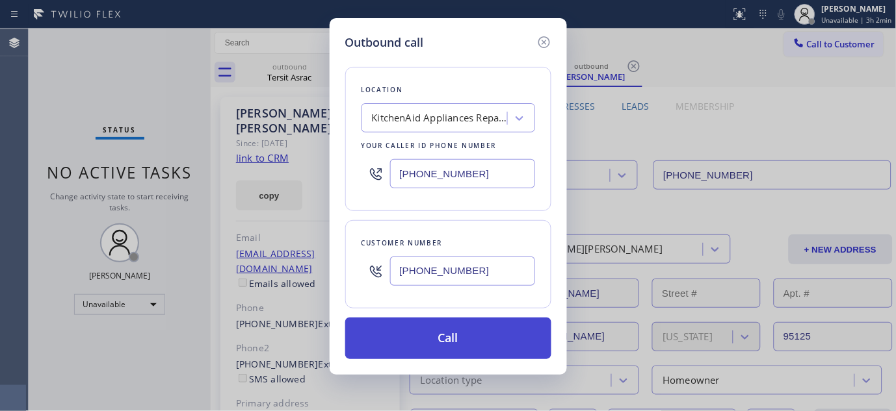
type input "[PHONE_NUMBER]"
click at [462, 333] on button "Call" at bounding box center [448, 339] width 206 height 42
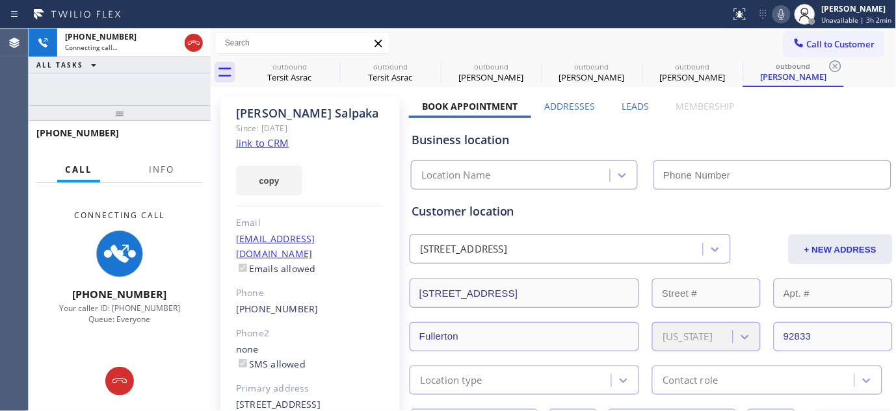
click at [783, 17] on icon at bounding box center [781, 14] width 7 height 10
drag, startPoint x: 154, startPoint y: 104, endPoint x: 154, endPoint y: 63, distance: 41.0
click at [153, 70] on div "[PHONE_NUMBER] Connecting call… ALL TASKS ALL TASKS ACTIVE TASKS TASKS IN WRAP …" at bounding box center [120, 220] width 182 height 383
type input "[PHONE_NUMBER]"
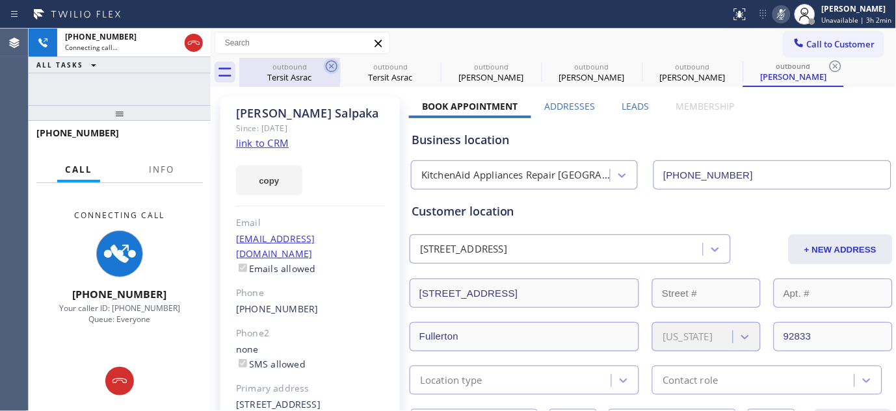
click at [332, 68] on icon at bounding box center [332, 67] width 16 height 16
click at [0, 0] on icon at bounding box center [0, 0] width 0 height 0
type input "[PHONE_NUMBER]"
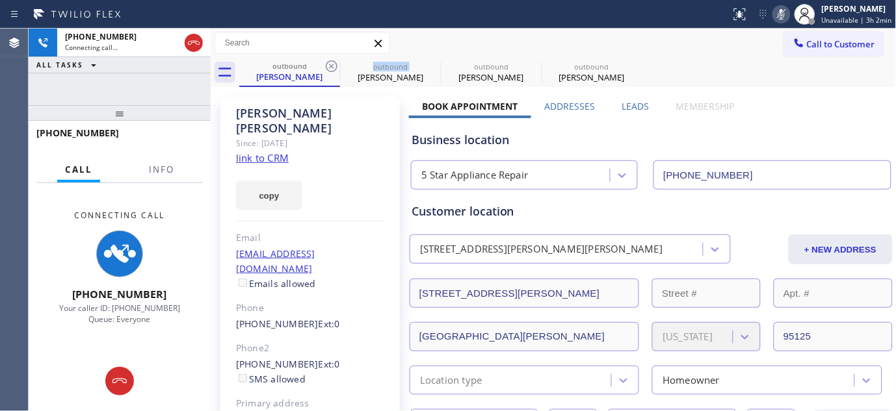
click at [332, 68] on icon at bounding box center [332, 67] width 16 height 16
type input "[PHONE_NUMBER]"
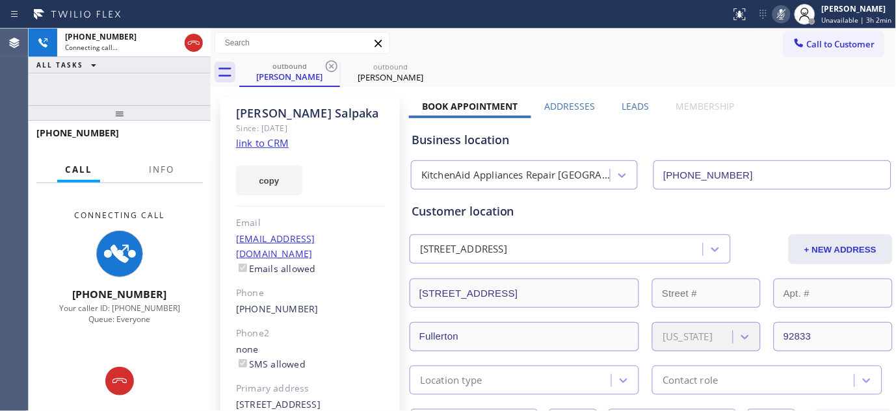
click at [603, 37] on div "Call to Customer Outbound call Location KitchenAid Appliances Repair [GEOGRAPHI…" at bounding box center [554, 43] width 686 height 23
drag, startPoint x: 198, startPoint y: 50, endPoint x: 228, endPoint y: 24, distance: 39.1
click at [198, 50] on icon at bounding box center [194, 43] width 16 height 16
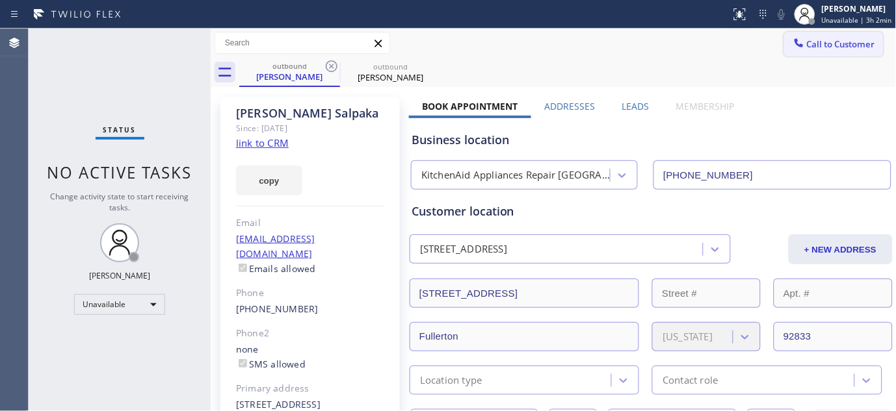
click at [829, 54] on button "Call to Customer" at bounding box center [833, 44] width 99 height 25
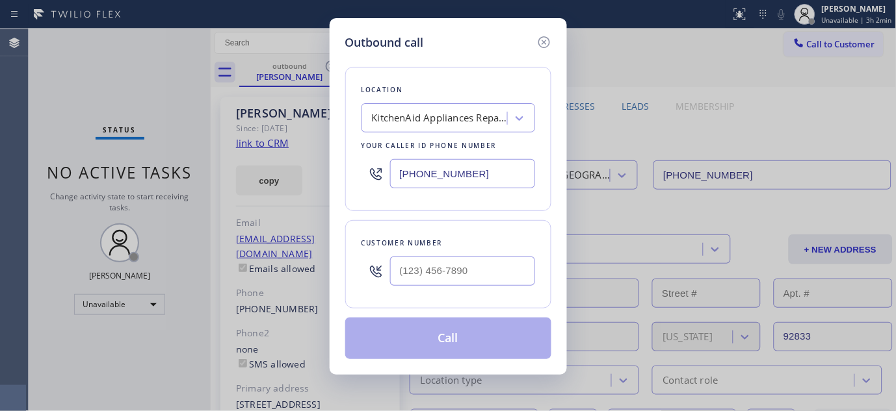
click at [414, 287] on div at bounding box center [462, 271] width 145 height 42
click at [451, 288] on div at bounding box center [462, 271] width 145 height 42
click at [463, 268] on input "(___) ___-____" at bounding box center [462, 271] width 145 height 29
paste input "714) 469-7444"
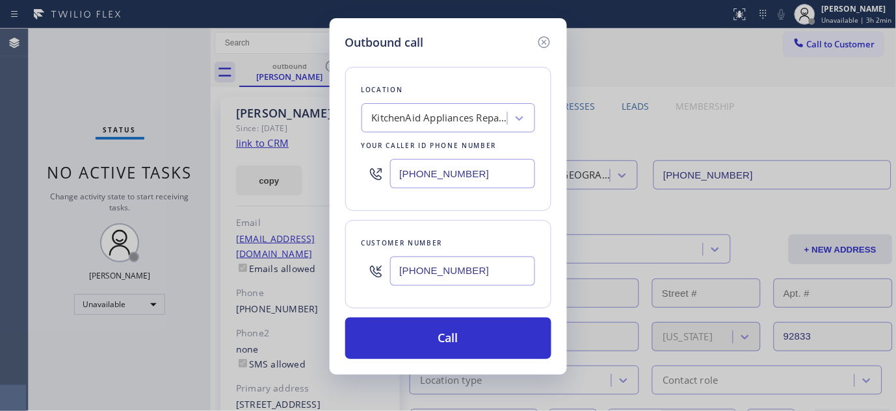
type input "[PHONE_NUMBER]"
drag, startPoint x: 283, startPoint y: 200, endPoint x: 289, endPoint y: 203, distance: 7.0
click at [280, 202] on div "Outbound call Location KitchenAid Appliances Repair [GEOGRAPHIC_DATA] Your call…" at bounding box center [448, 205] width 896 height 411
paste input "855-4254"
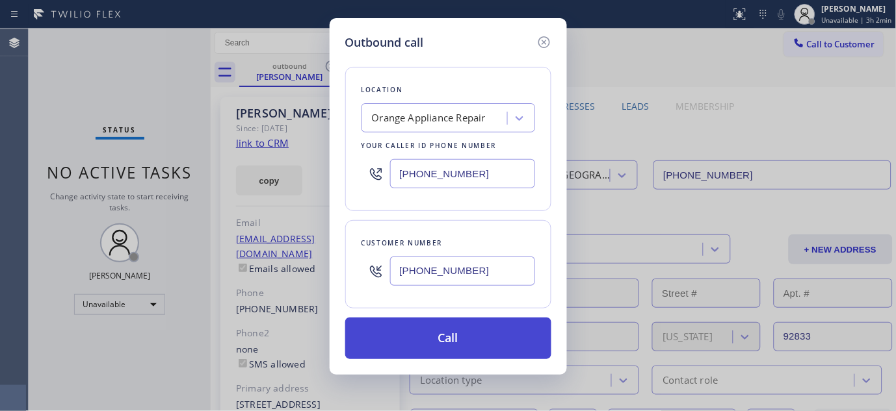
type input "[PHONE_NUMBER]"
click at [460, 328] on button "Call" at bounding box center [448, 339] width 206 height 42
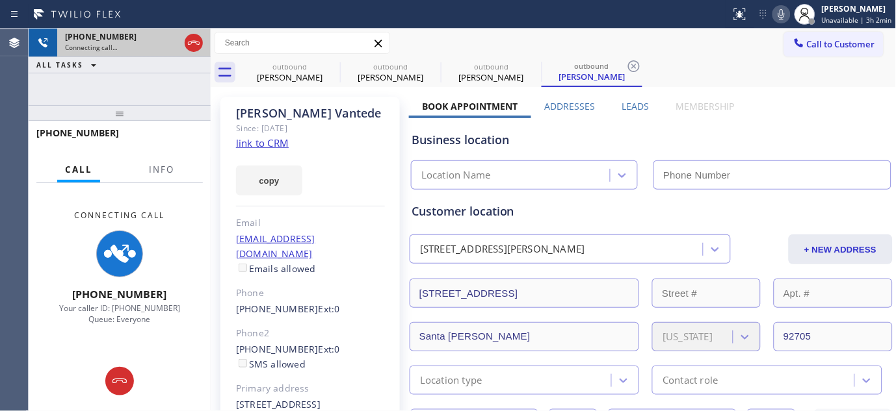
drag, startPoint x: 164, startPoint y: 113, endPoint x: 137, endPoint y: 39, distance: 78.8
click at [143, 63] on div "[PHONE_NUMBER] Connecting call… ALL TASKS ALL TASKS ACTIVE TASKS TASKS IN WRAP …" at bounding box center [120, 220] width 182 height 383
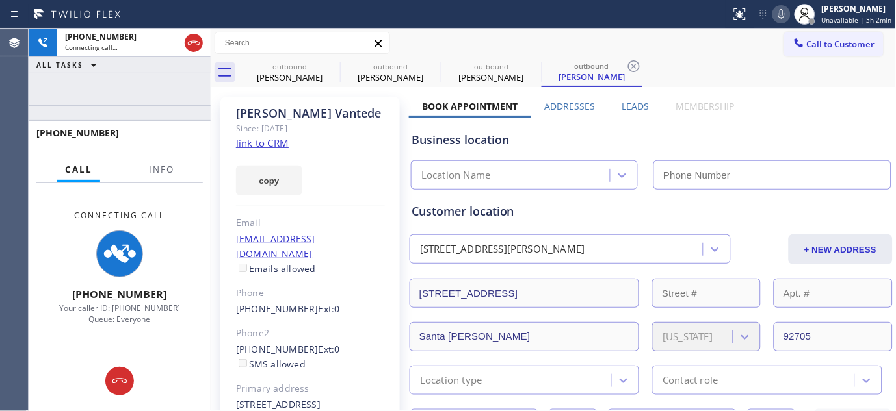
type input "[PHONE_NUMBER]"
drag, startPoint x: 778, startPoint y: 9, endPoint x: 742, endPoint y: 60, distance: 62.6
click at [778, 9] on icon at bounding box center [782, 15] width 16 height 16
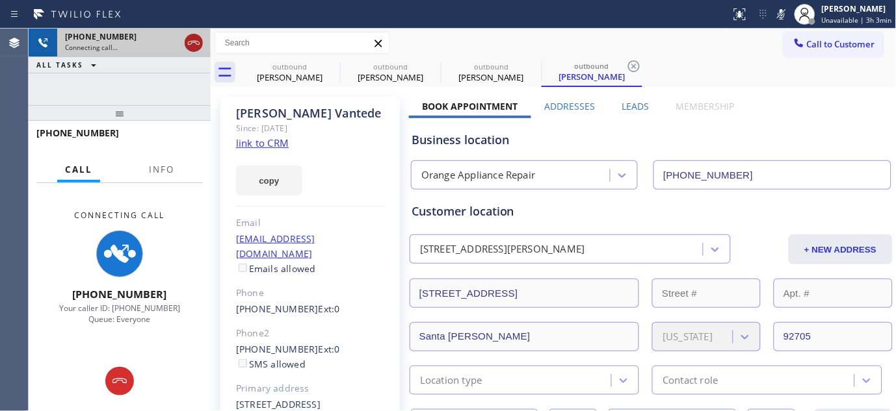
click at [193, 42] on icon at bounding box center [194, 43] width 12 height 4
